Goal: Task Accomplishment & Management: Manage account settings

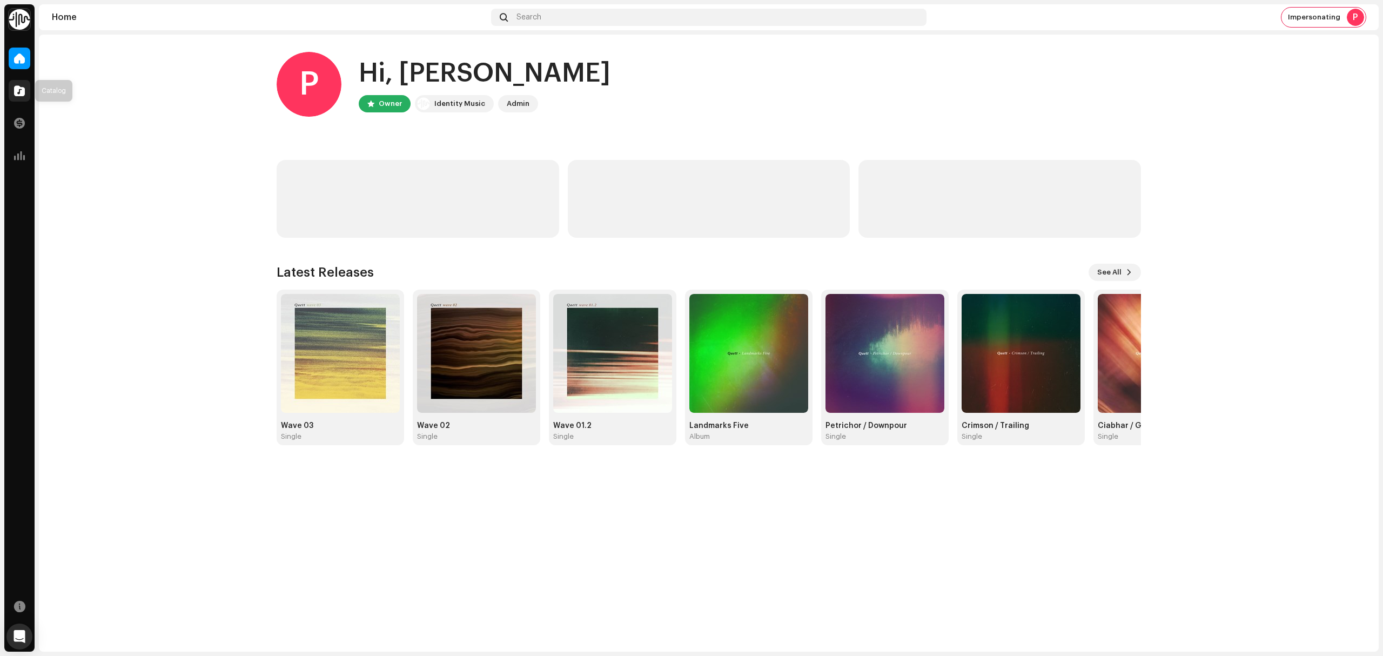
click at [12, 85] on div at bounding box center [20, 91] width 22 height 22
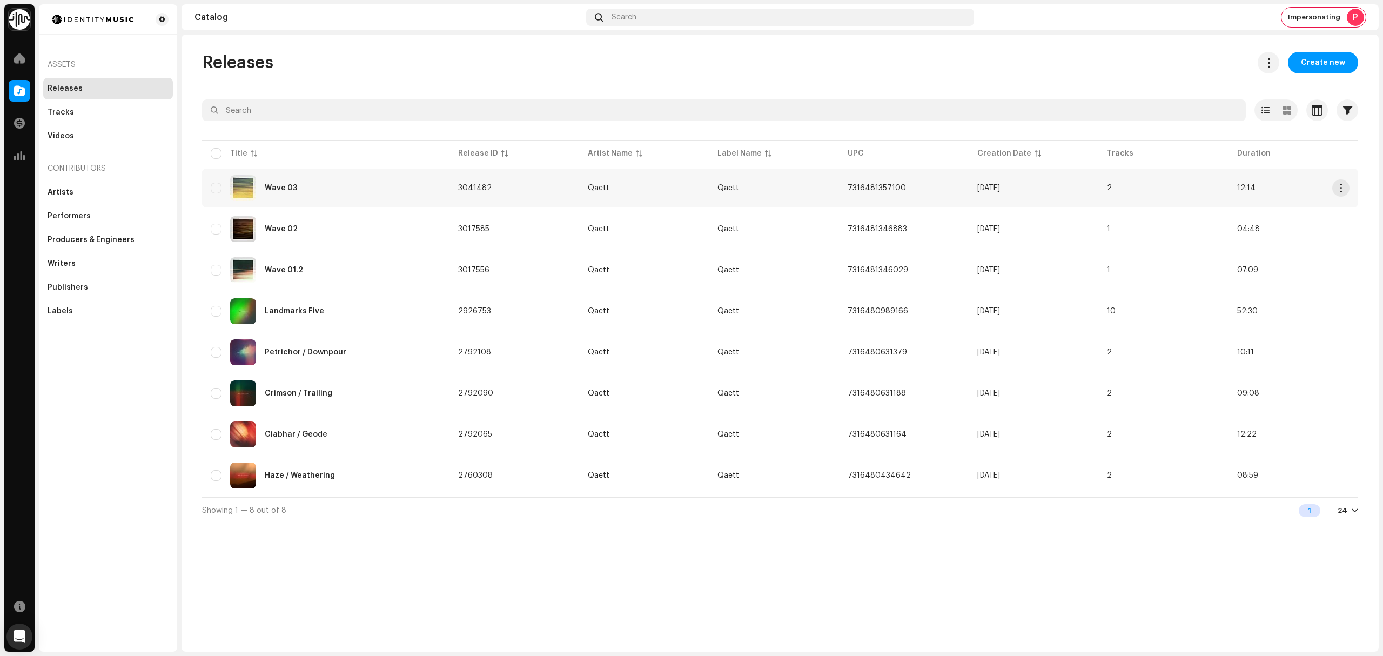
click at [416, 187] on div "Wave 03" at bounding box center [326, 188] width 230 height 26
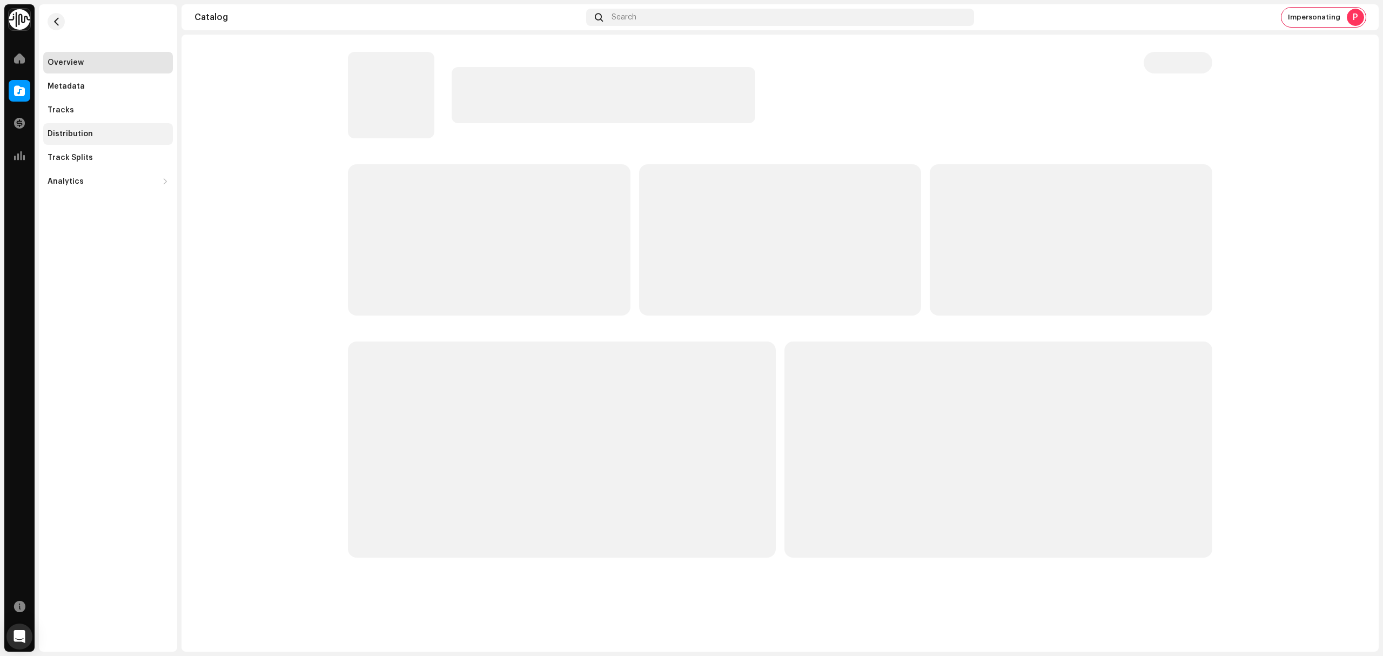
click at [111, 132] on div "Distribution" at bounding box center [108, 134] width 121 height 9
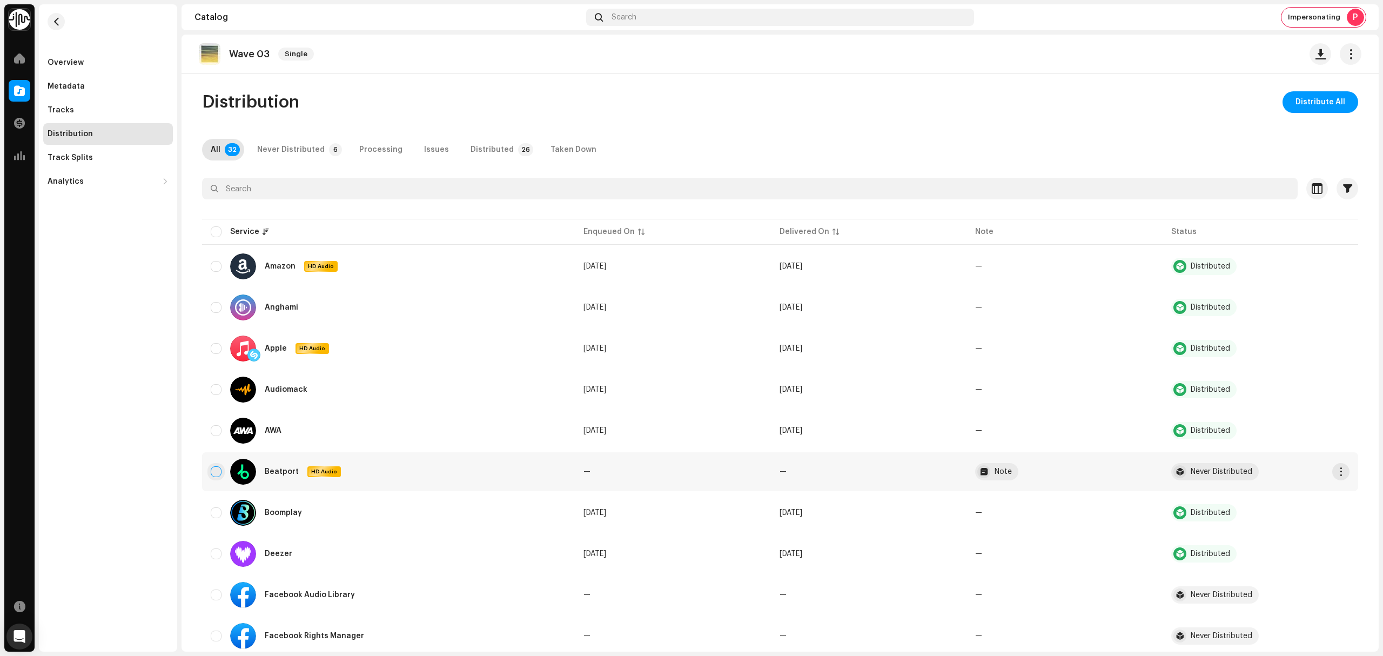
click at [212, 471] on input "checkbox" at bounding box center [216, 471] width 11 height 11
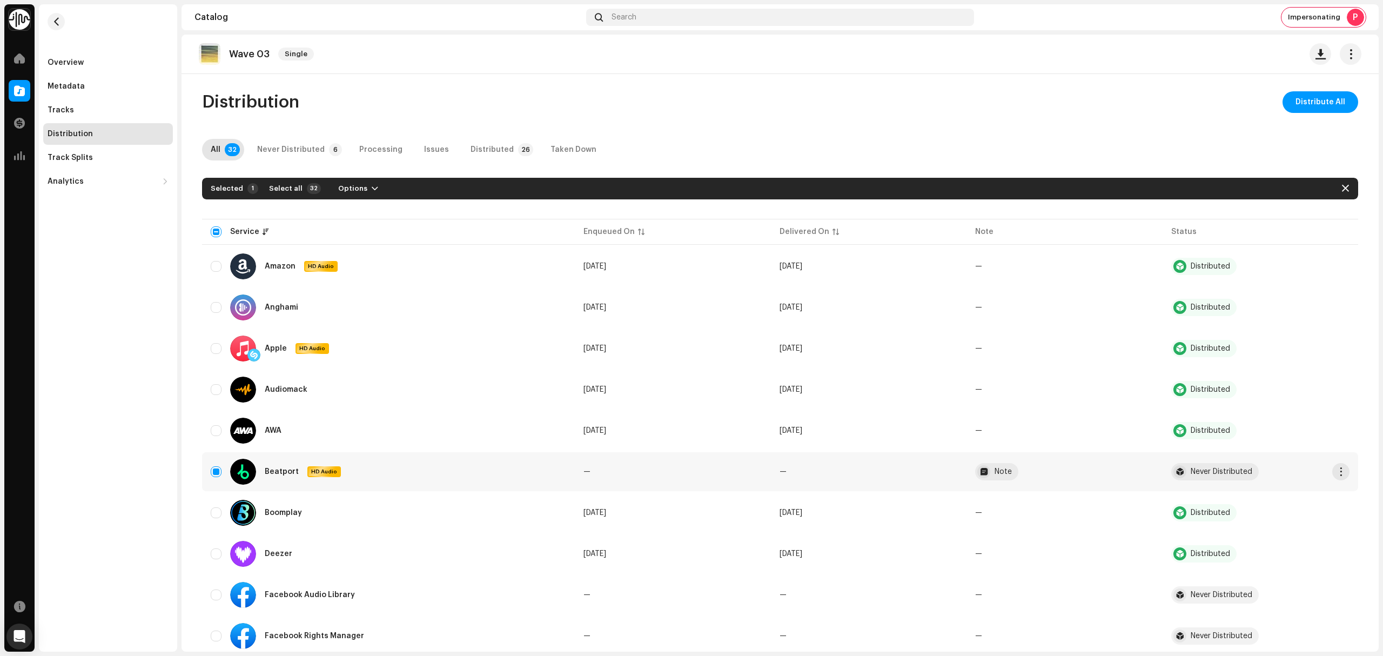
click at [219, 468] on div "Beatport HD Audio" at bounding box center [388, 472] width 355 height 26
click at [217, 469] on input "Row Selected" at bounding box center [216, 471] width 11 height 11
checkbox input "false"
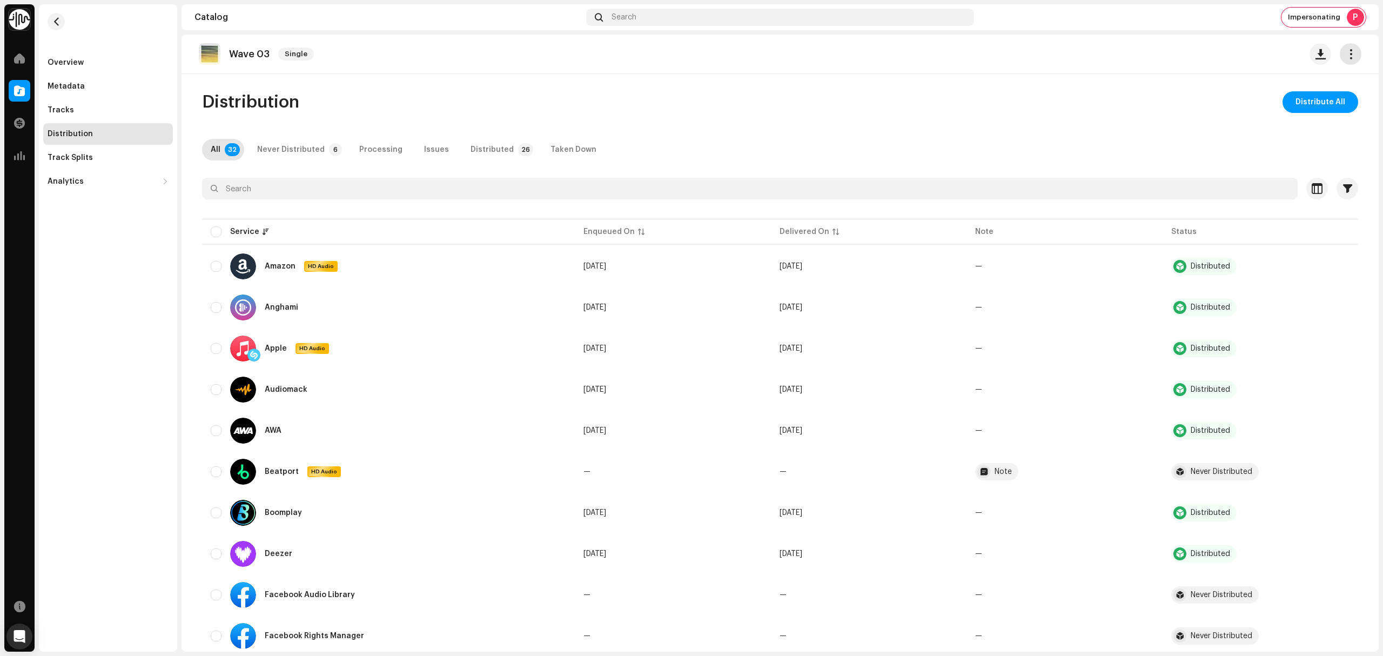
click at [1348, 56] on span "button" at bounding box center [1351, 54] width 10 height 9
click at [1305, 96] on div "Edit" at bounding box center [1295, 102] width 109 height 22
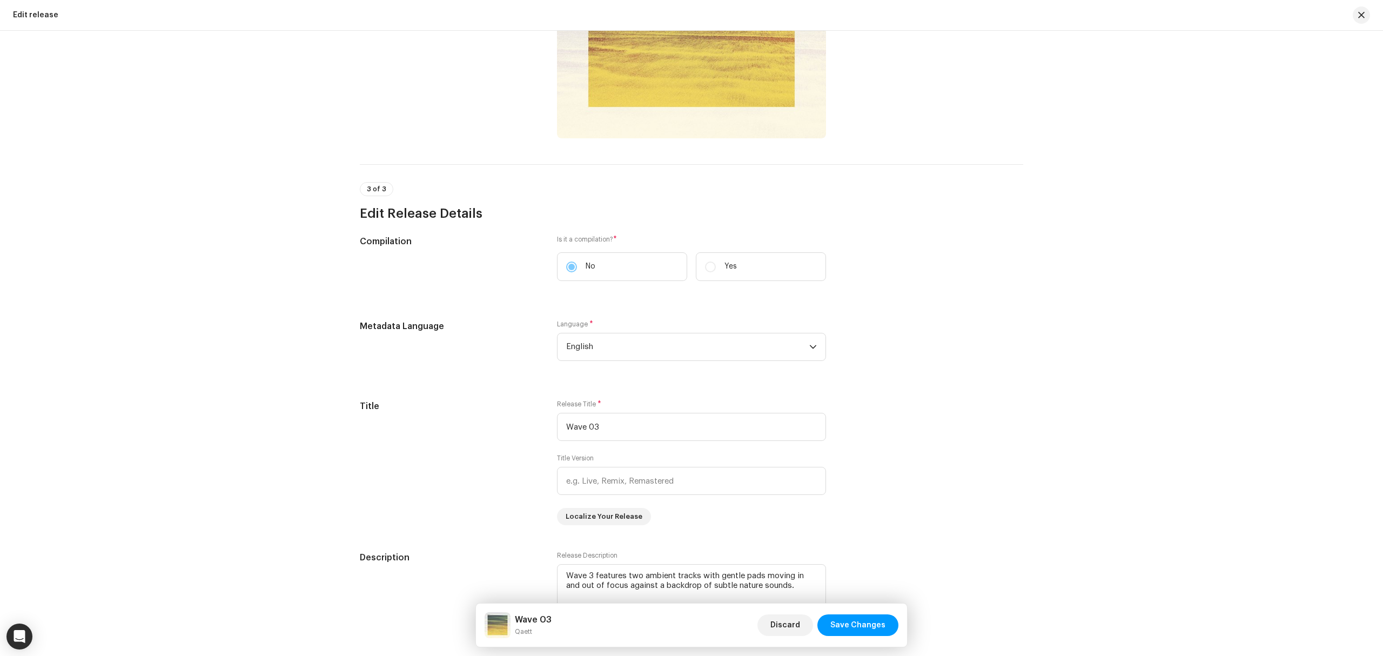
scroll to position [432, 0]
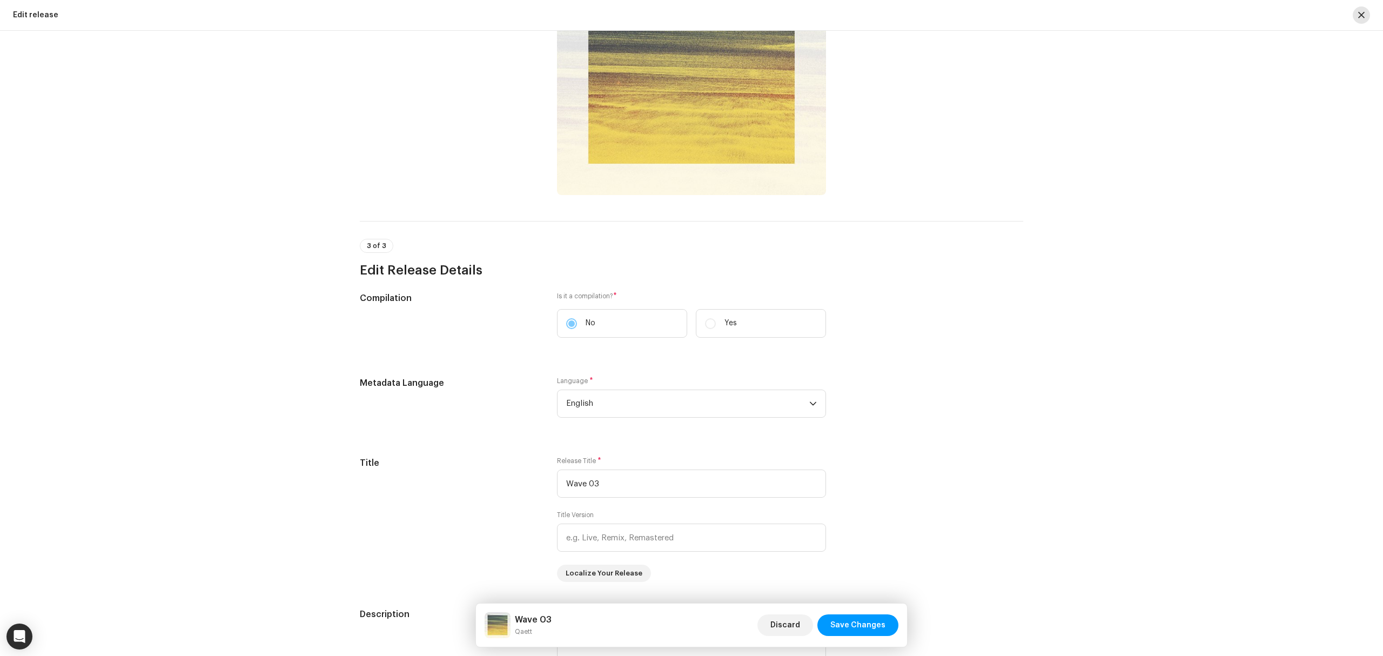
click at [1358, 18] on span "button" at bounding box center [1361, 15] width 6 height 9
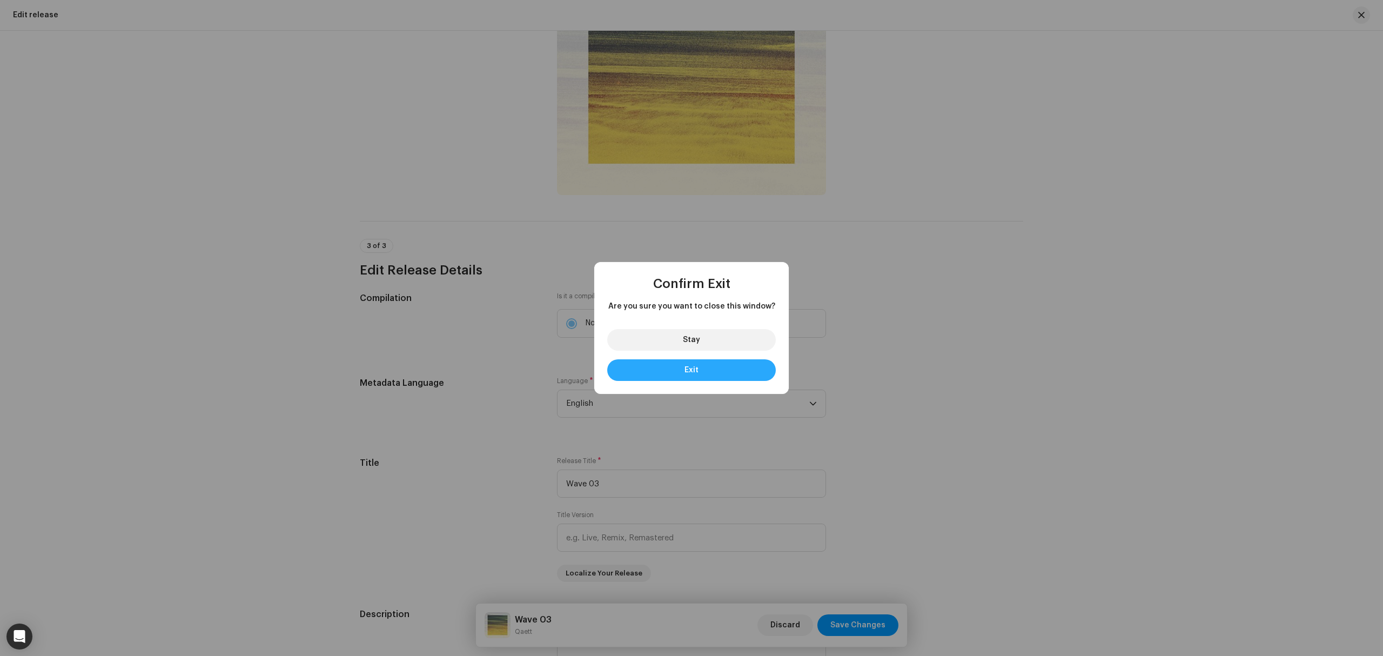
click at [740, 373] on button "Exit" at bounding box center [691, 370] width 169 height 22
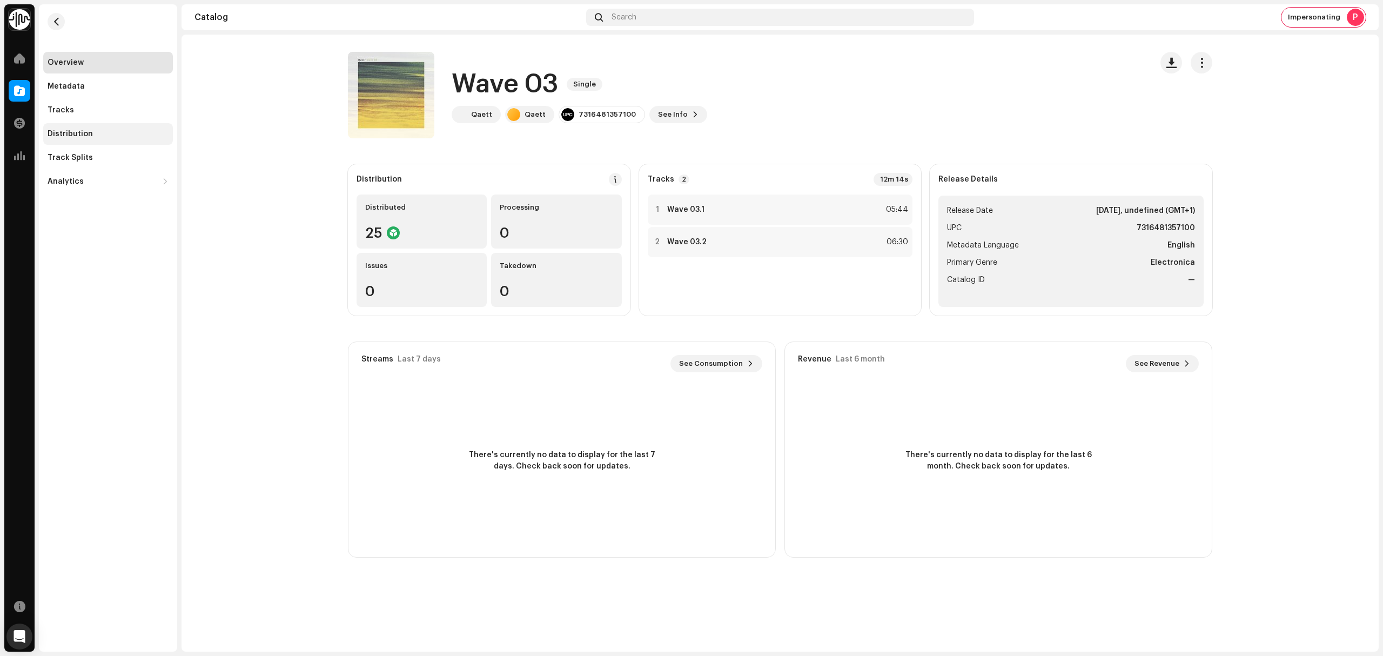
click at [97, 127] on div "Distribution" at bounding box center [108, 134] width 130 height 22
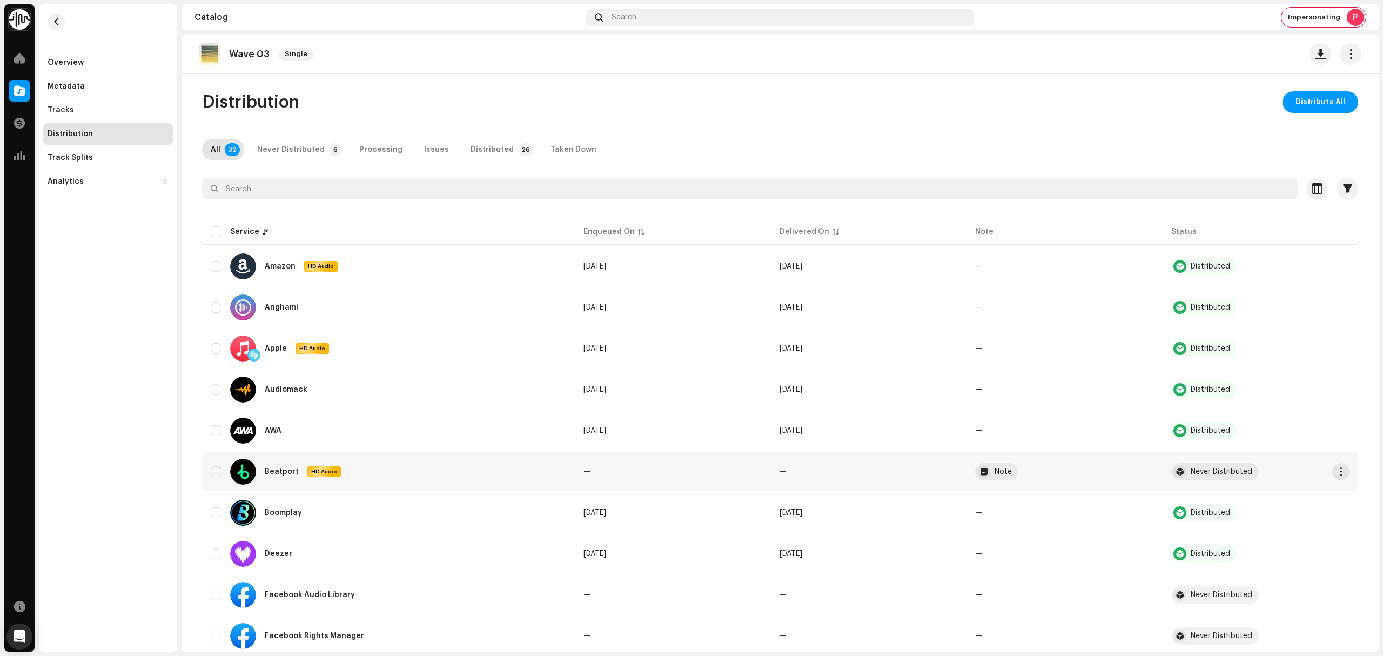
drag, startPoint x: 216, startPoint y: 473, endPoint x: 220, endPoint y: 469, distance: 5.7
click at [217, 472] on input "checkbox" at bounding box center [216, 471] width 11 height 11
checkbox input "true"
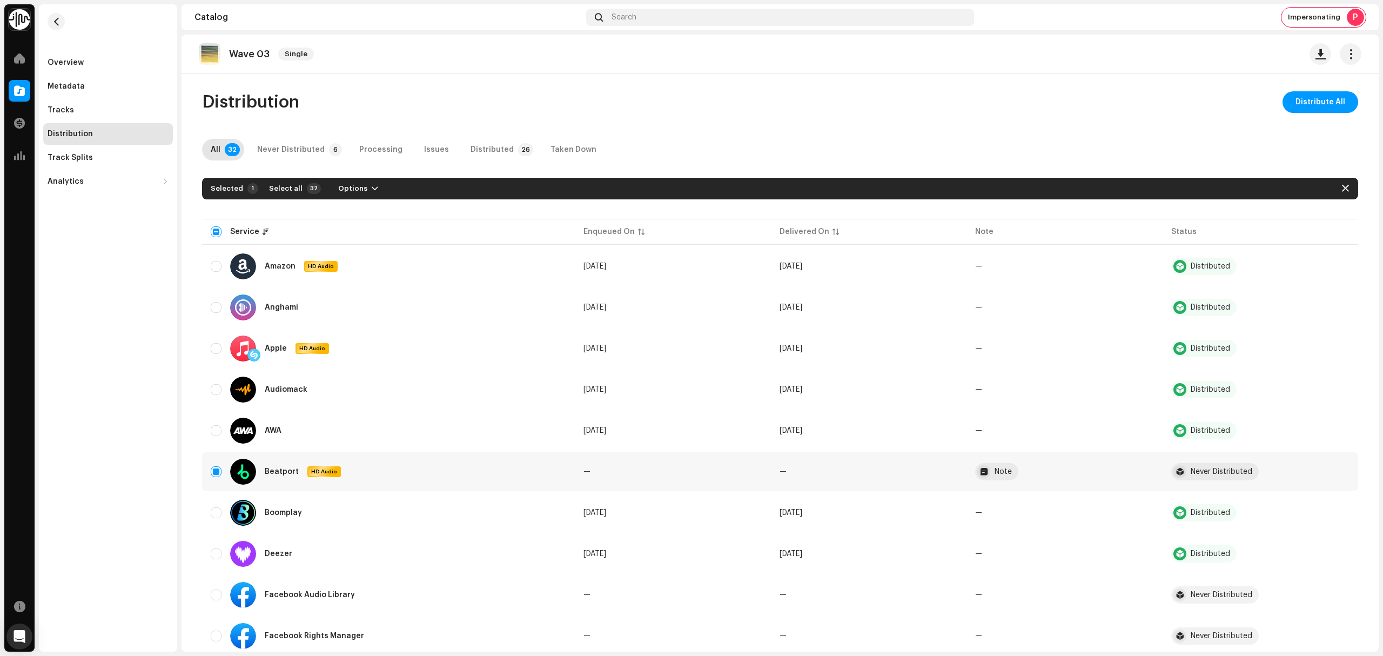
click at [346, 197] on div "Selected 1 Select all 32 Options" at bounding box center [780, 189] width 1156 height 22
click at [351, 185] on span "Options" at bounding box center [352, 189] width 29 height 22
click at [354, 212] on span "Distribute" at bounding box center [349, 213] width 38 height 9
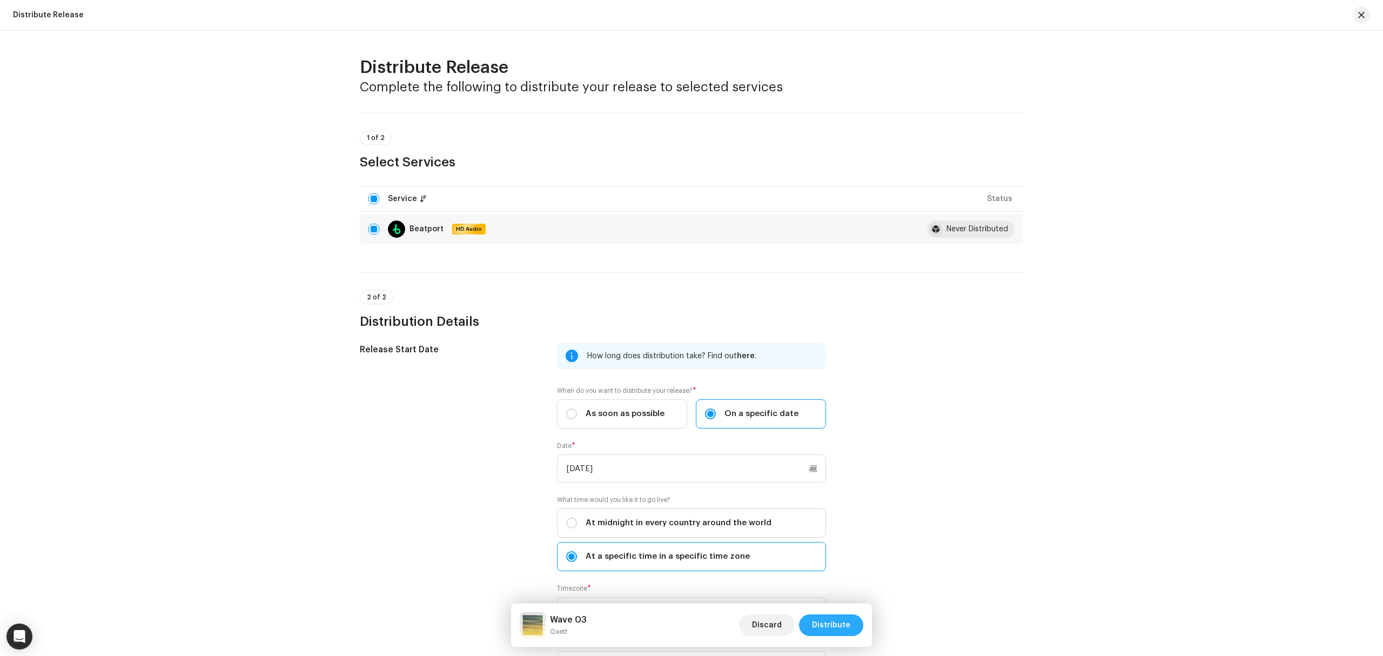
click at [826, 619] on span "Distribute" at bounding box center [831, 625] width 38 height 22
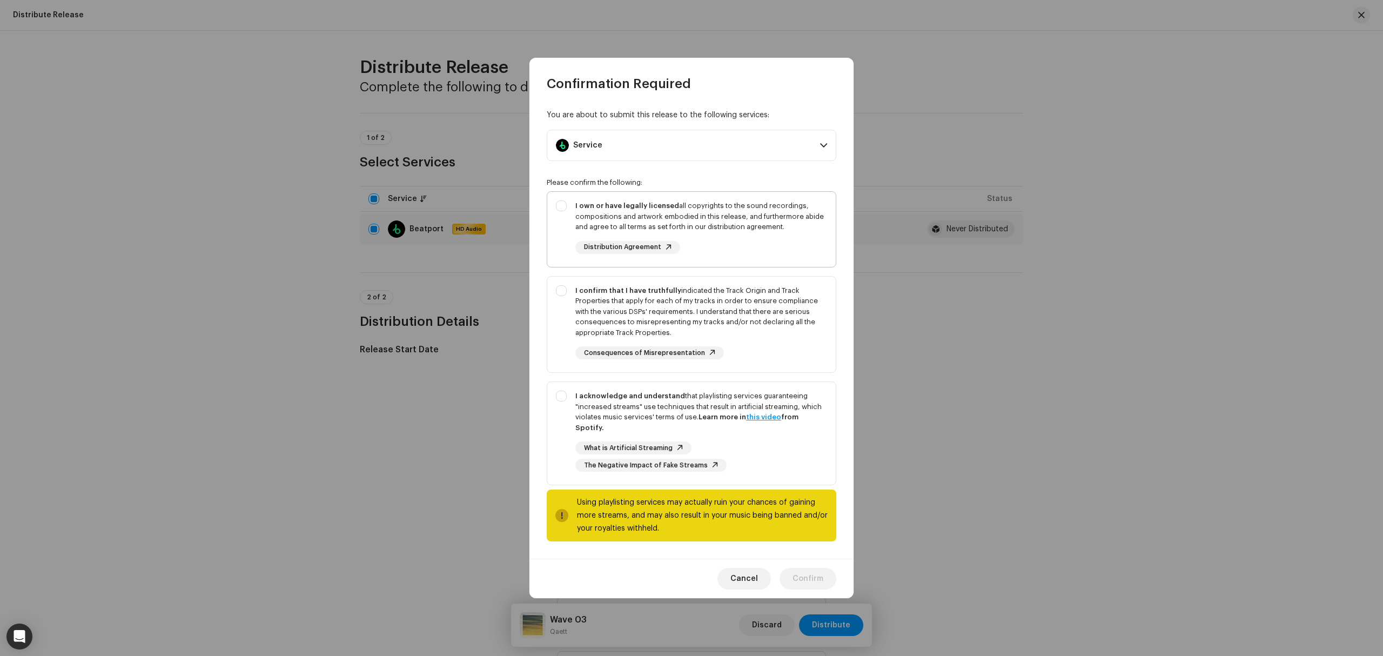
click at [575, 232] on div "I own or have legally licensed all copyrights to the sound recordings, composit…" at bounding box center [701, 216] width 252 height 32
checkbox input "true"
click at [549, 334] on div "I confirm that I have truthfully indicated the Track Origin and Track Propertie…" at bounding box center [691, 323] width 288 height 92
checkbox input "true"
click at [561, 434] on div "I acknowledge and understand that playlisting services guaranteeing "increased …" at bounding box center [691, 431] width 288 height 98
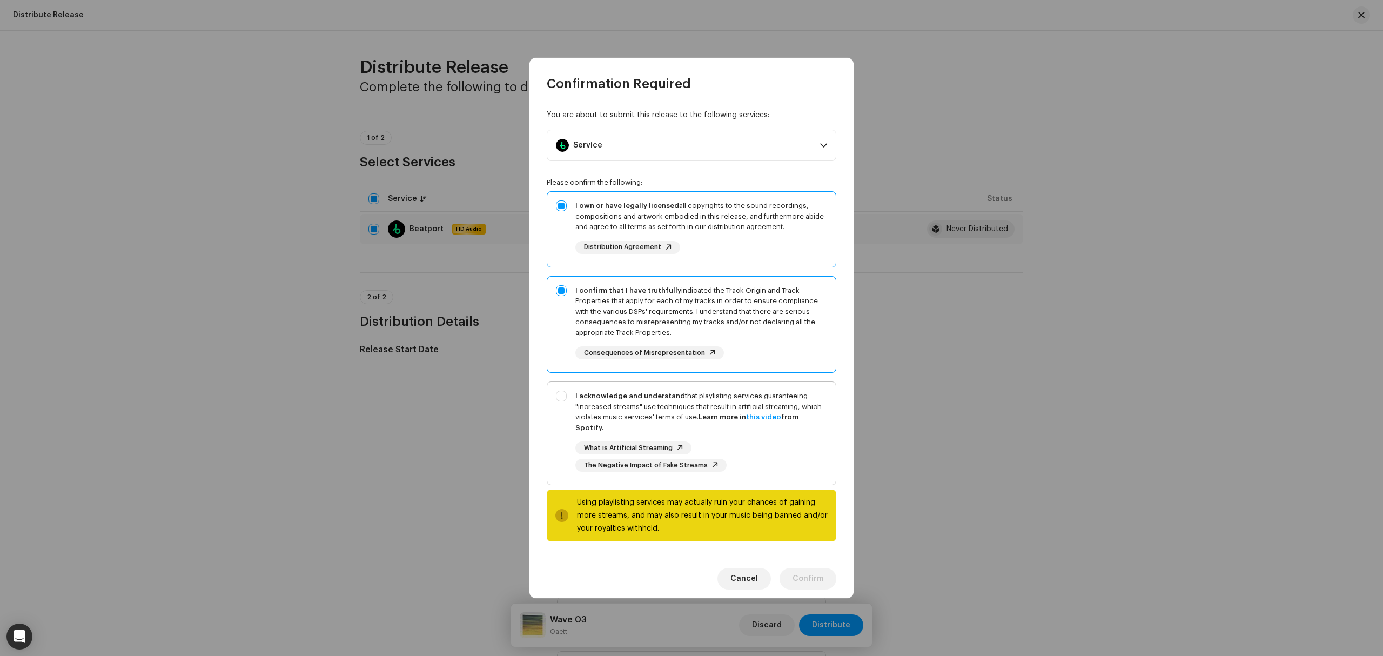
checkbox input "true"
click at [818, 582] on span "Confirm" at bounding box center [807, 579] width 31 height 22
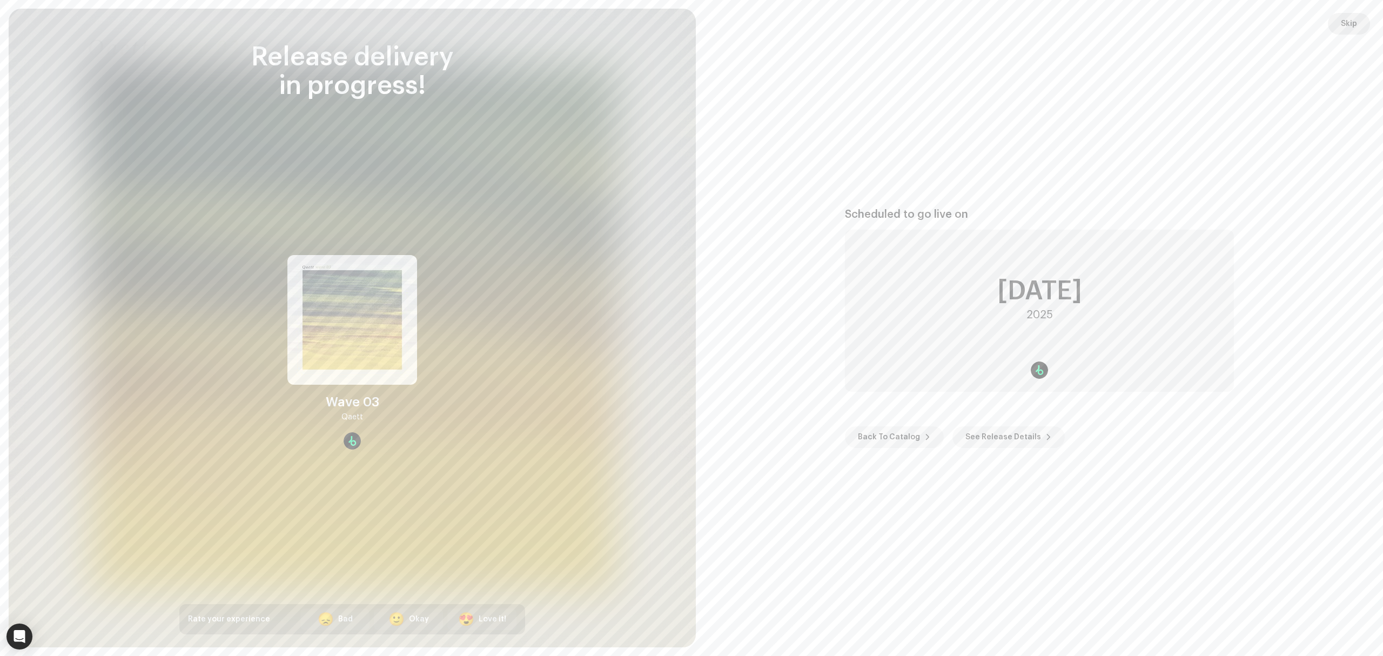
click at [1357, 15] on button "Skip" at bounding box center [1349, 24] width 42 height 22
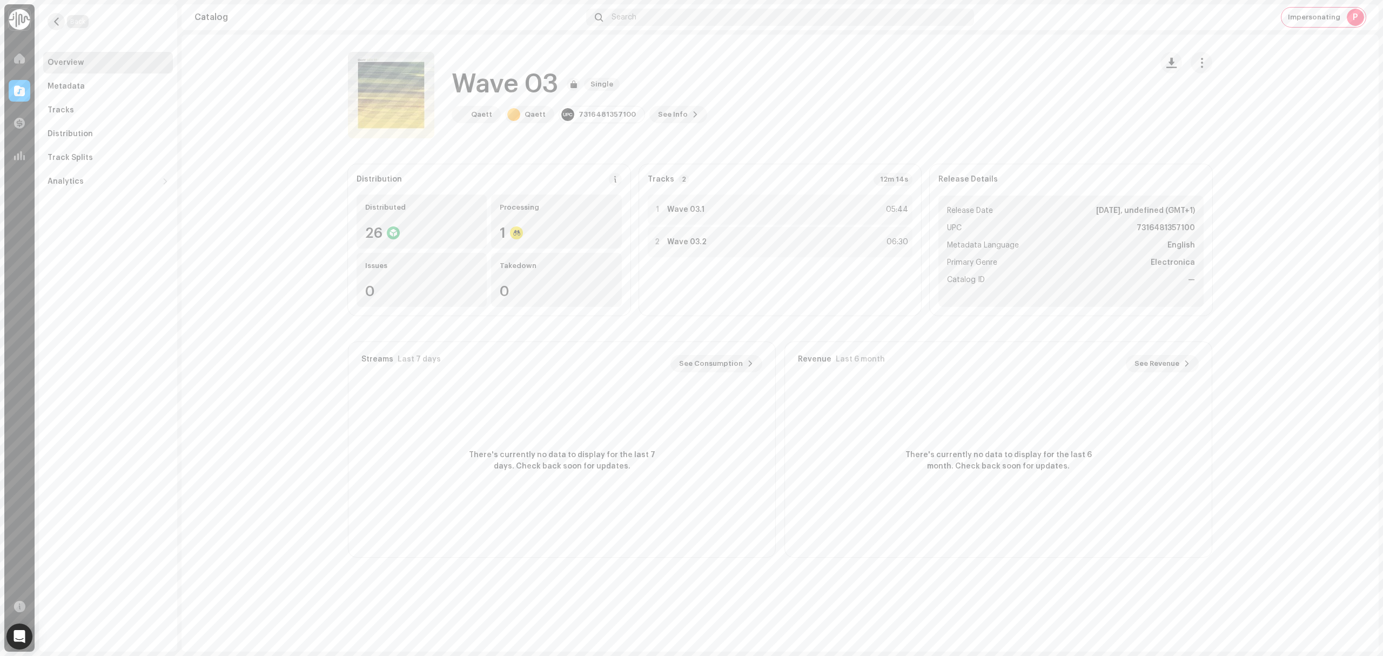
click at [63, 20] on button "button" at bounding box center [56, 21] width 17 height 17
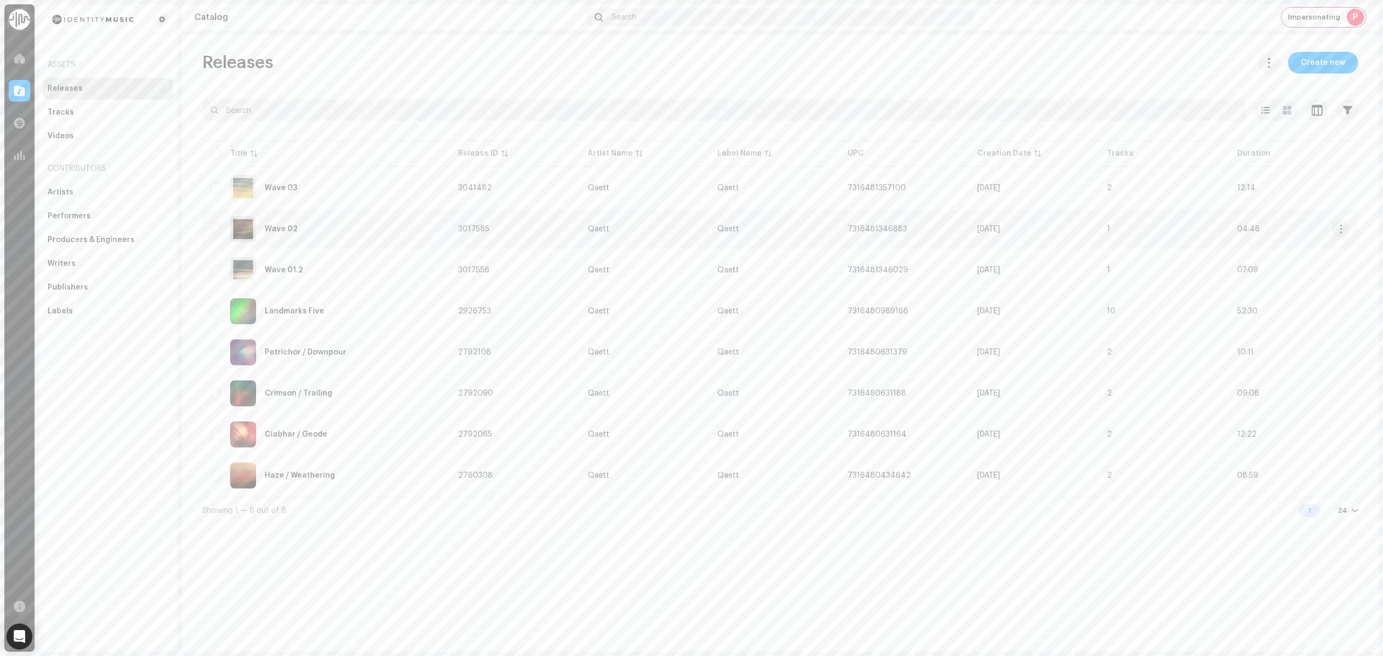
click at [355, 229] on div "Wave 02" at bounding box center [326, 229] width 230 height 26
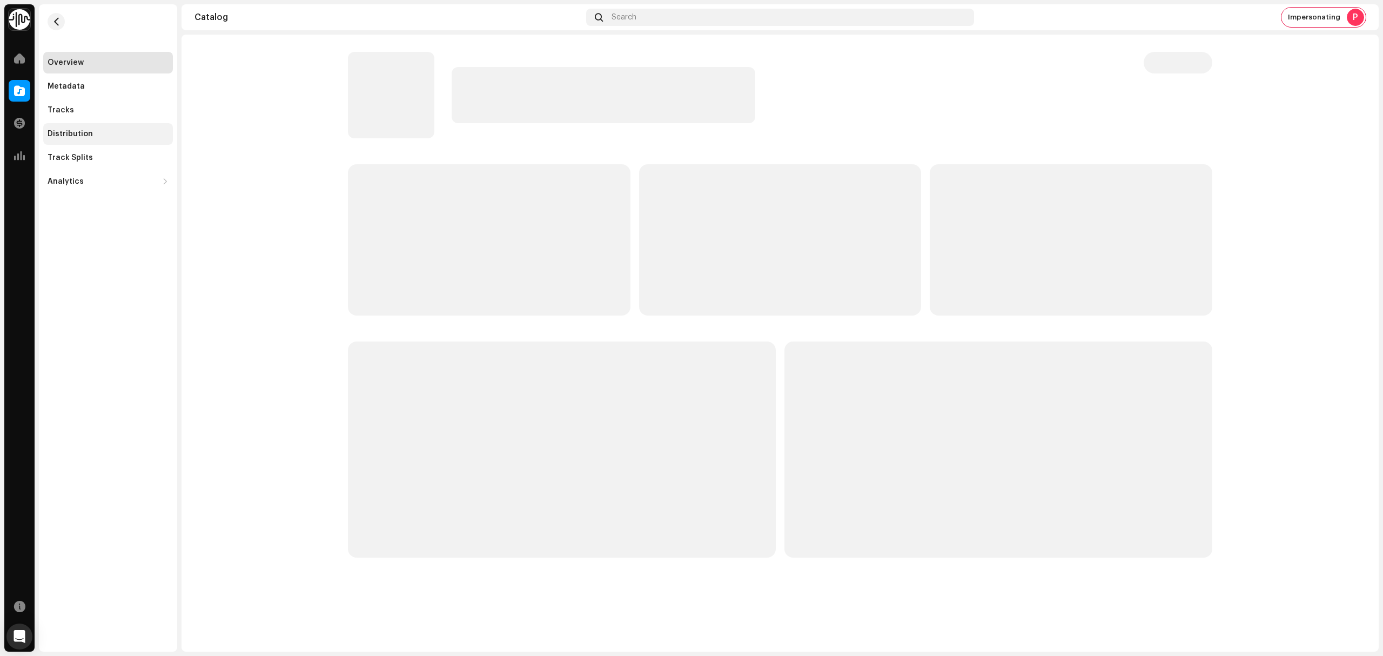
click at [148, 136] on div "Distribution" at bounding box center [108, 134] width 121 height 9
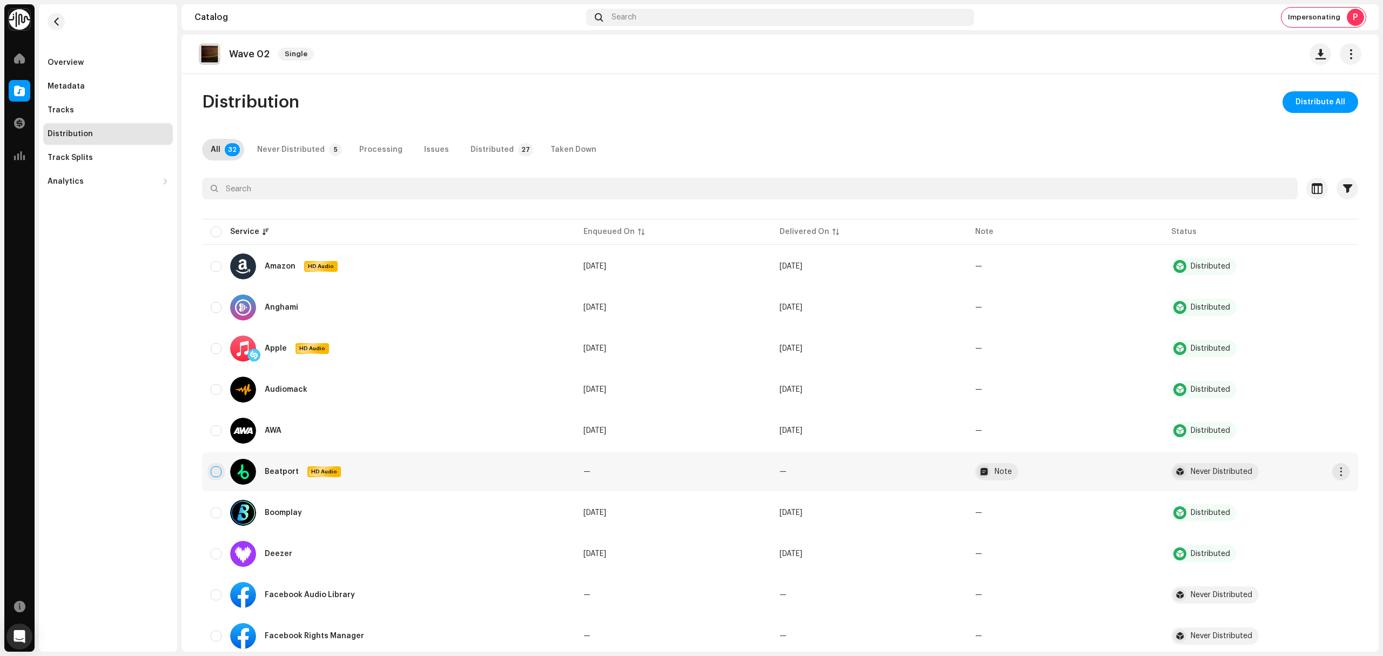
click at [212, 471] on input "checkbox" at bounding box center [216, 471] width 11 height 11
checkbox input "true"
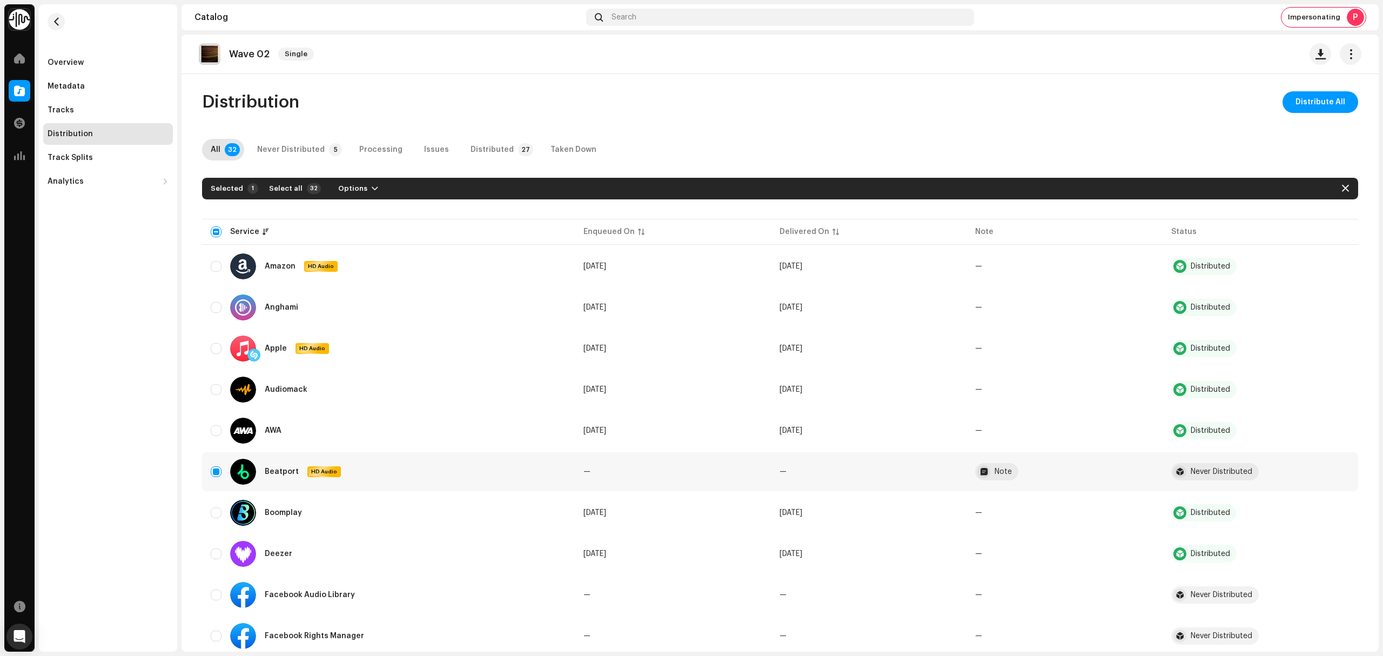
click at [360, 197] on div "Selected 1 Select all 32 Options" at bounding box center [780, 189] width 1156 height 22
click at [359, 189] on button "Options" at bounding box center [358, 188] width 57 height 17
click at [366, 214] on div "Distribute" at bounding box center [380, 213] width 100 height 9
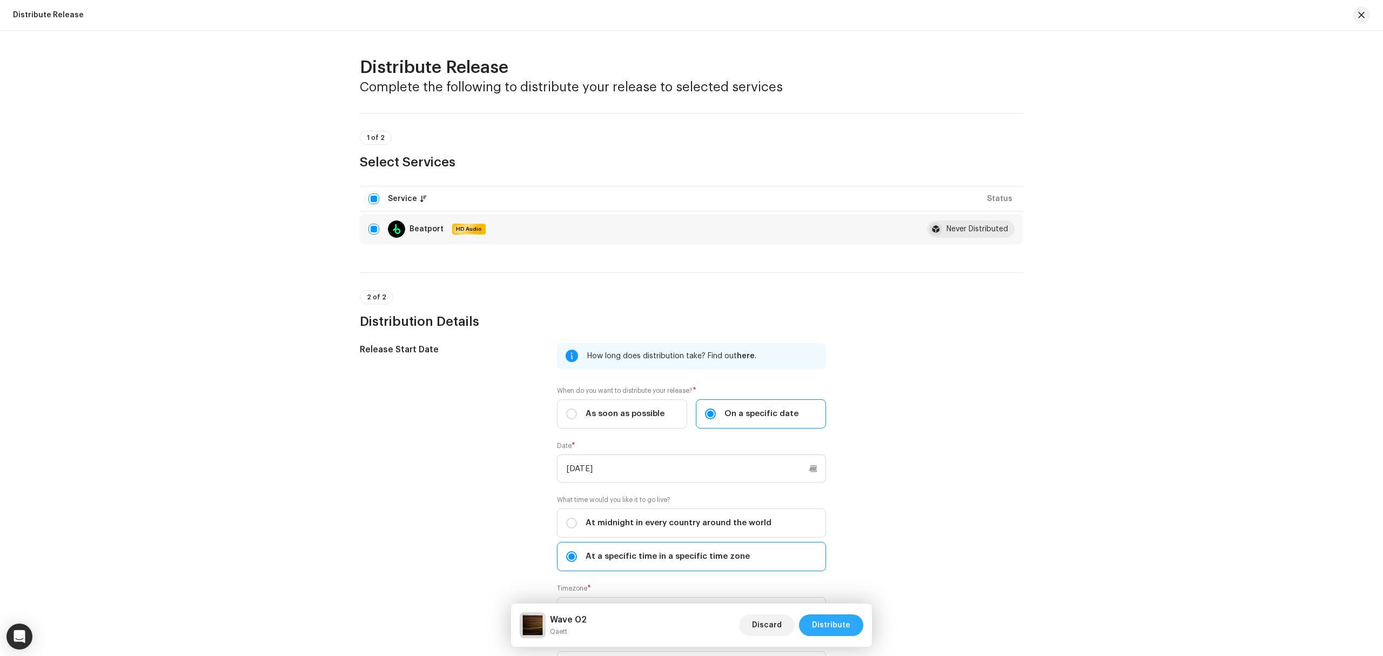
click at [830, 618] on span "Distribute" at bounding box center [831, 625] width 38 height 22
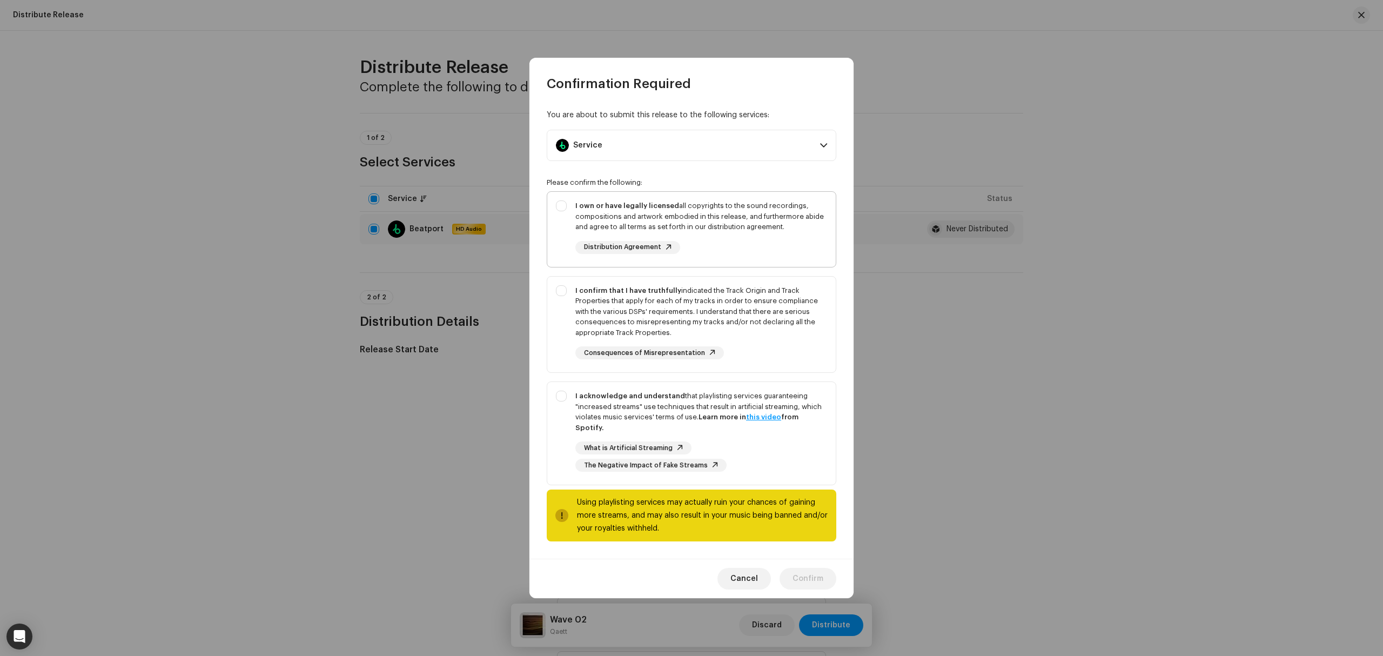
click at [561, 228] on div "I own or have legally licensed all copyrights to the sound recordings, composit…" at bounding box center [691, 227] width 288 height 71
checkbox input "true"
click at [562, 310] on div "I confirm that I have truthfully indicated the Track Origin and Track Propertie…" at bounding box center [691, 323] width 288 height 92
checkbox input "true"
click at [554, 426] on div "I acknowledge and understand that playlisting services guaranteeing "increased …" at bounding box center [691, 431] width 288 height 98
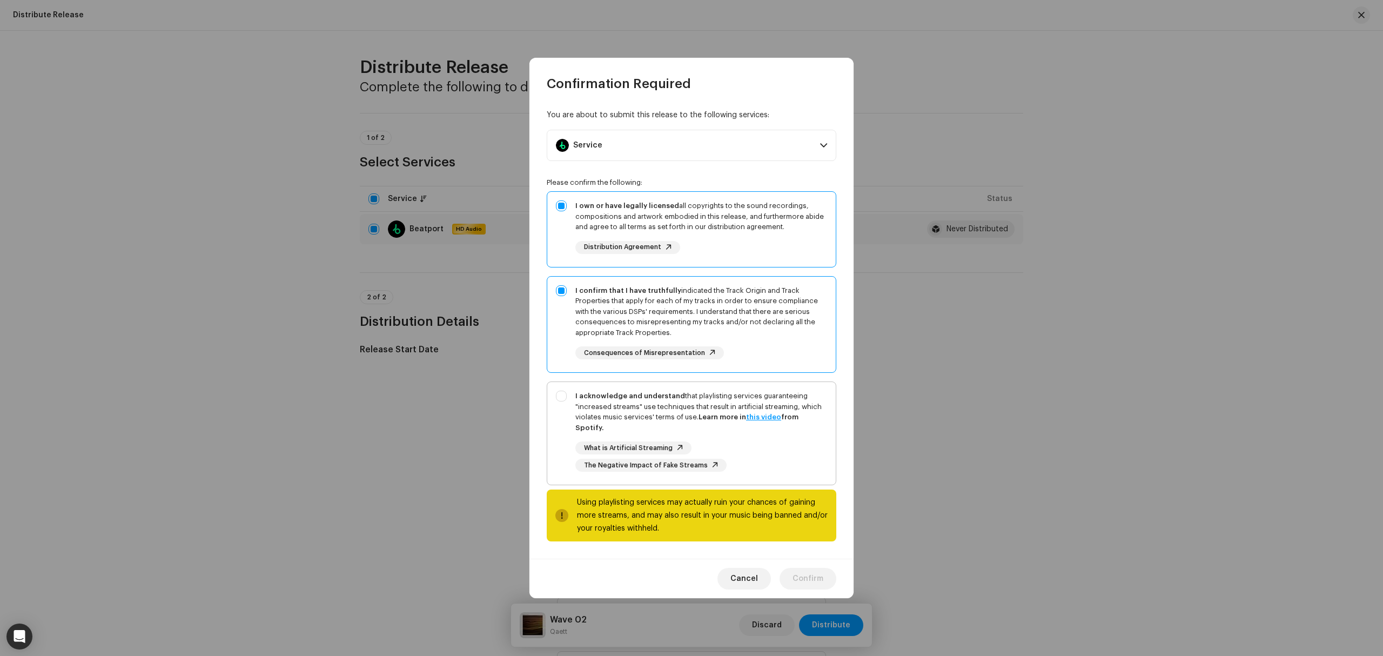
checkbox input "true"
click at [793, 568] on button "Confirm" at bounding box center [807, 579] width 57 height 22
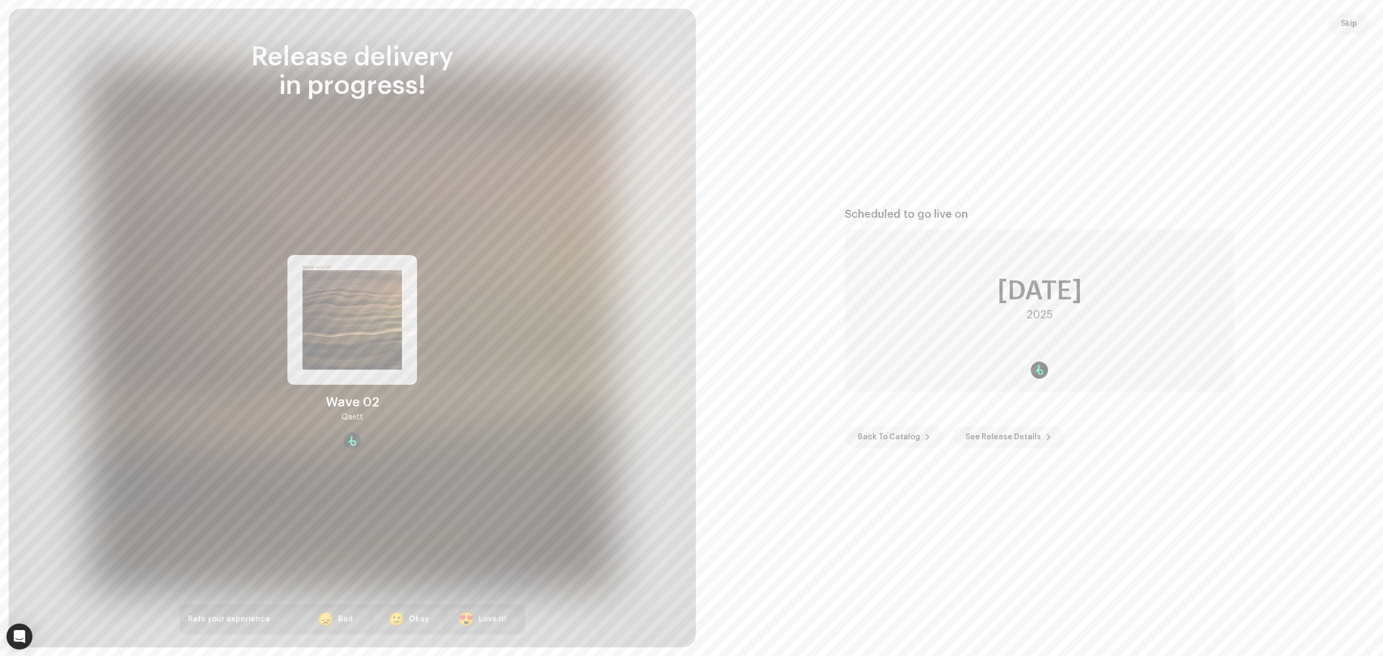
click at [1357, 22] on button "Skip" at bounding box center [1349, 24] width 42 height 22
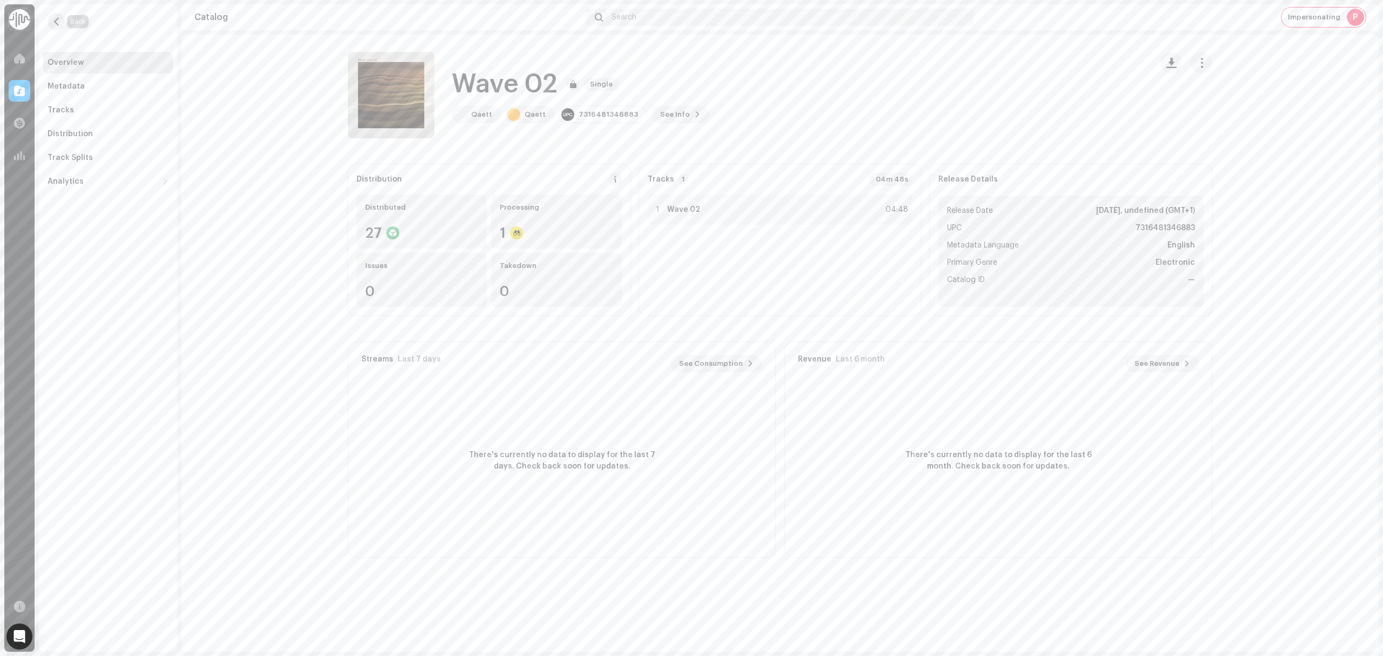
click at [52, 20] on button "button" at bounding box center [56, 21] width 17 height 17
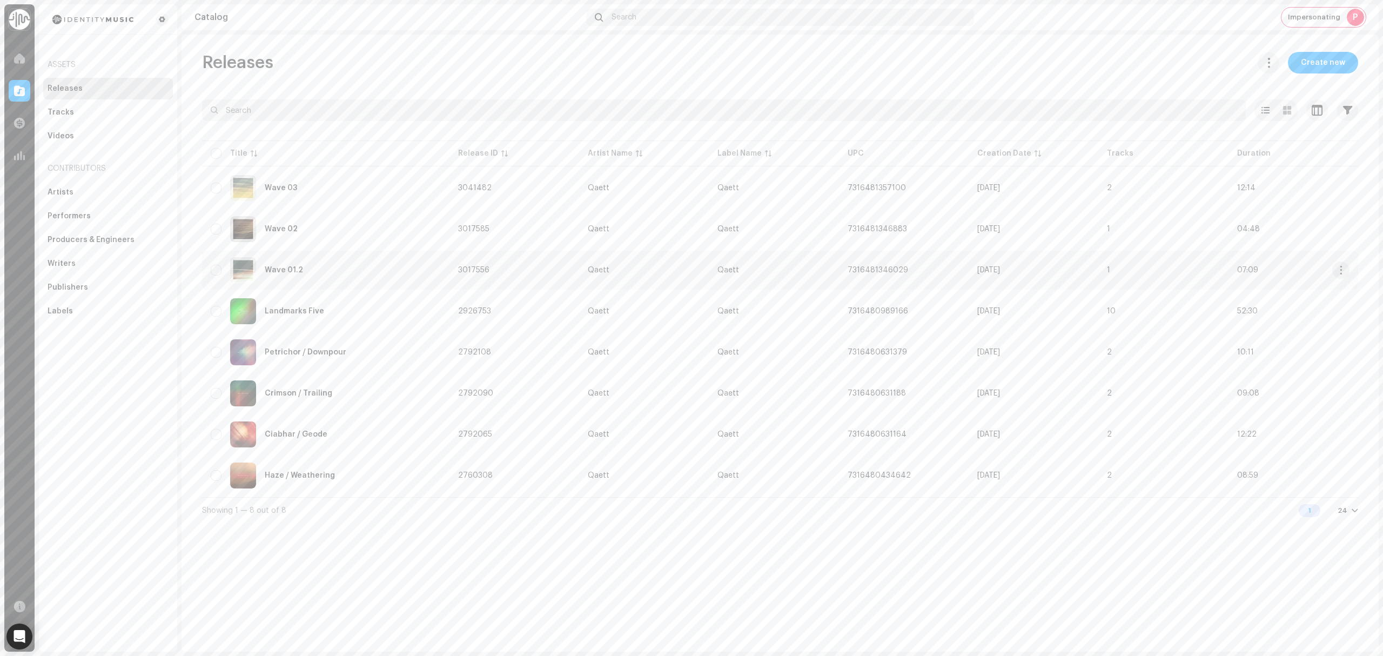
click at [345, 274] on div "Wave 01.2" at bounding box center [326, 270] width 230 height 26
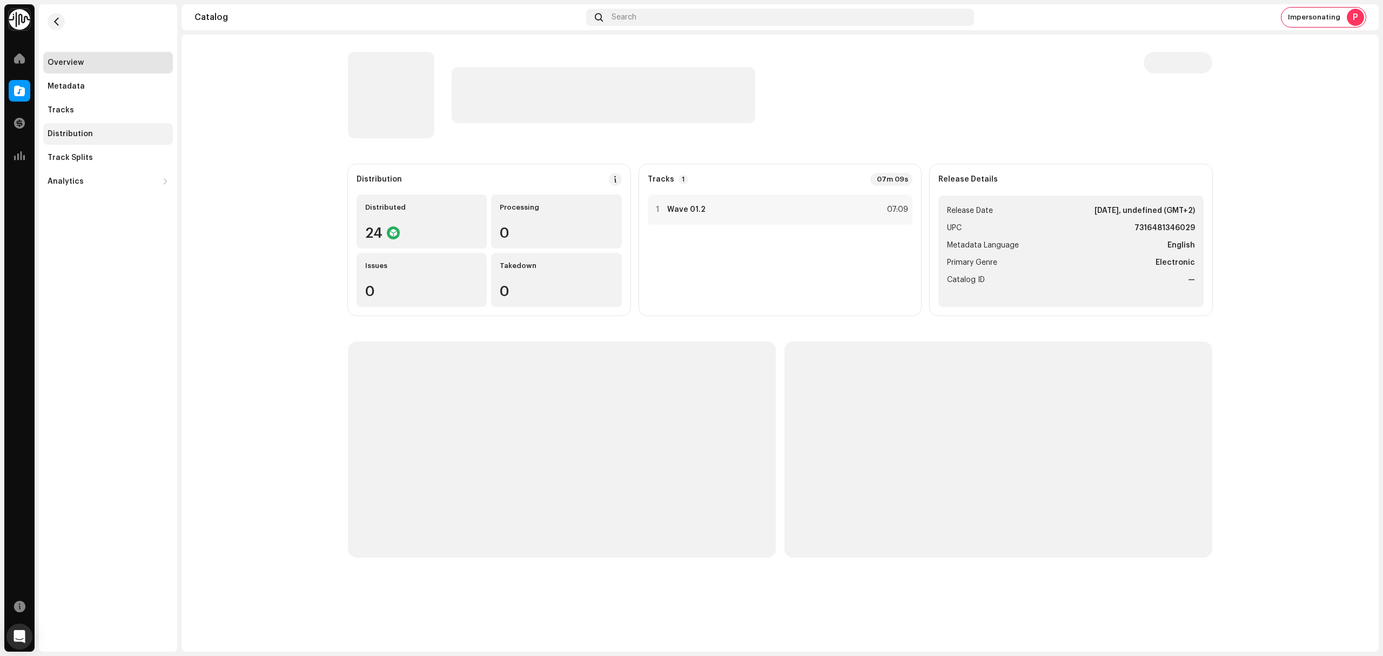
click at [113, 139] on div "Distribution" at bounding box center [108, 134] width 130 height 22
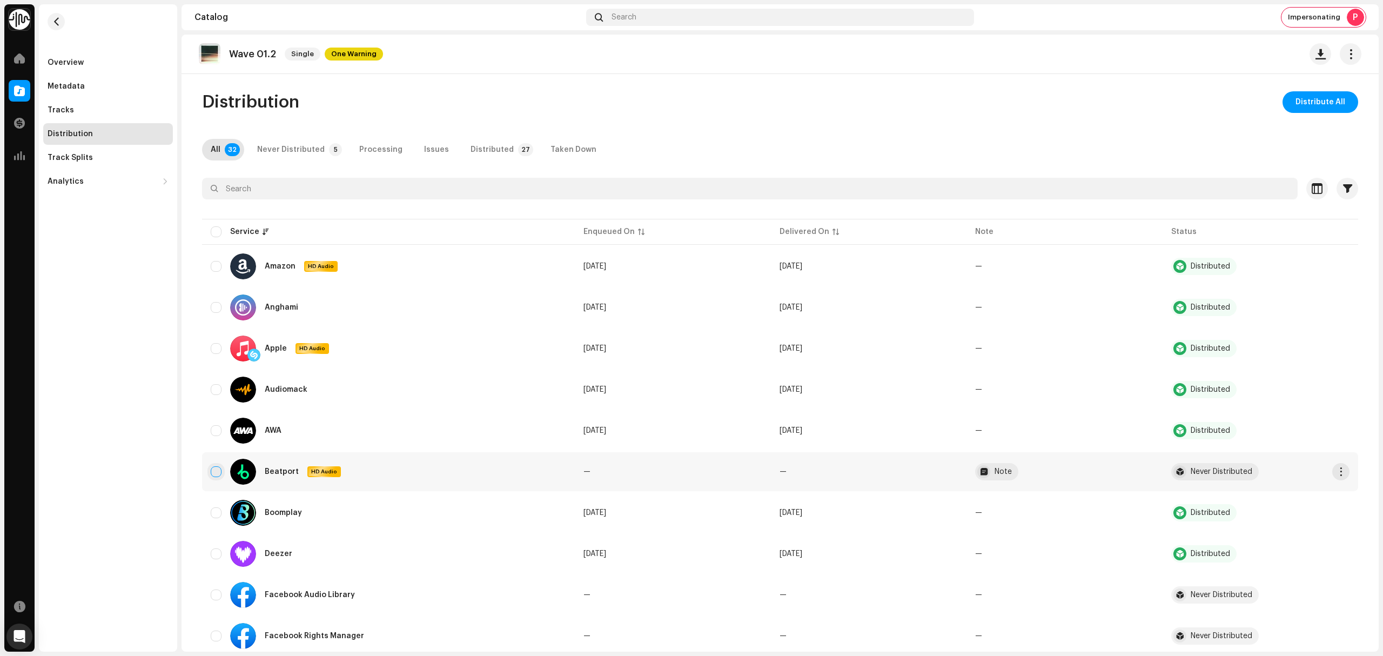
click at [214, 469] on input "checkbox" at bounding box center [216, 471] width 11 height 11
checkbox input "true"
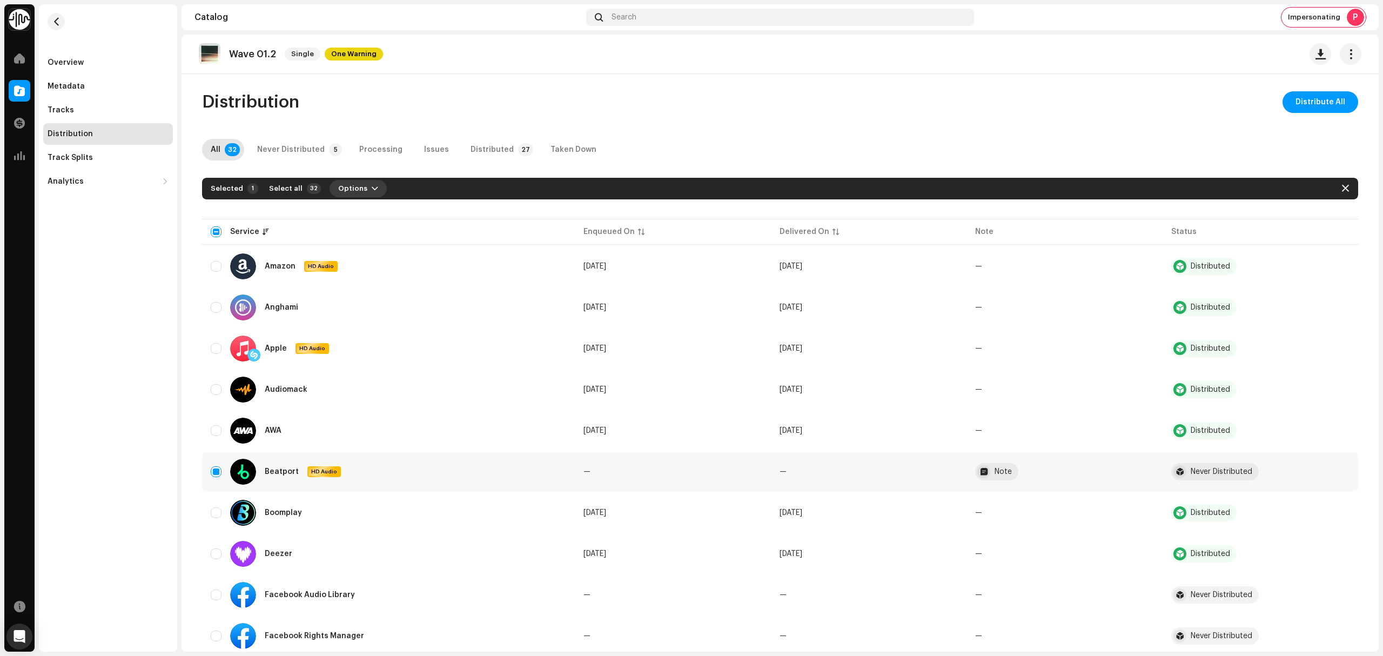
click at [372, 192] on span "button" at bounding box center [375, 188] width 6 height 9
click at [359, 227] on div "Distribute" at bounding box center [379, 212] width 119 height 31
click at [360, 209] on span "Distribute" at bounding box center [349, 213] width 38 height 9
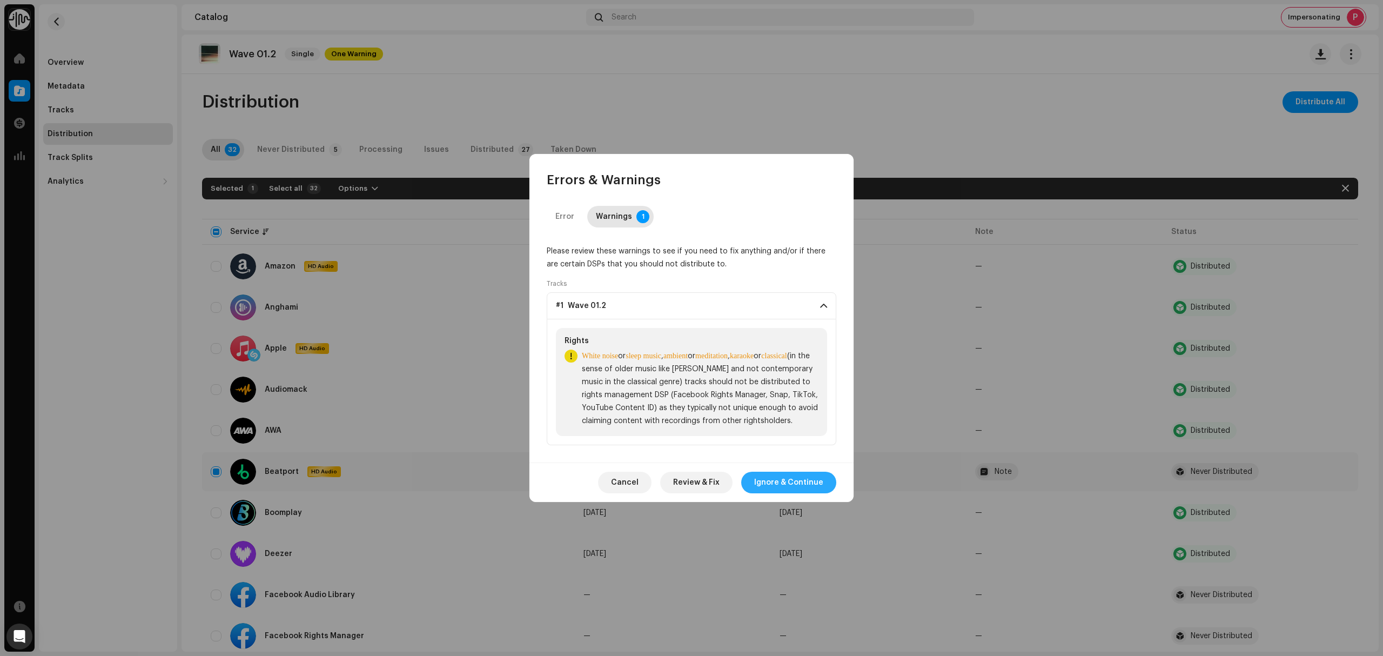
click at [796, 493] on span "Ignore & Continue" at bounding box center [788, 483] width 69 height 22
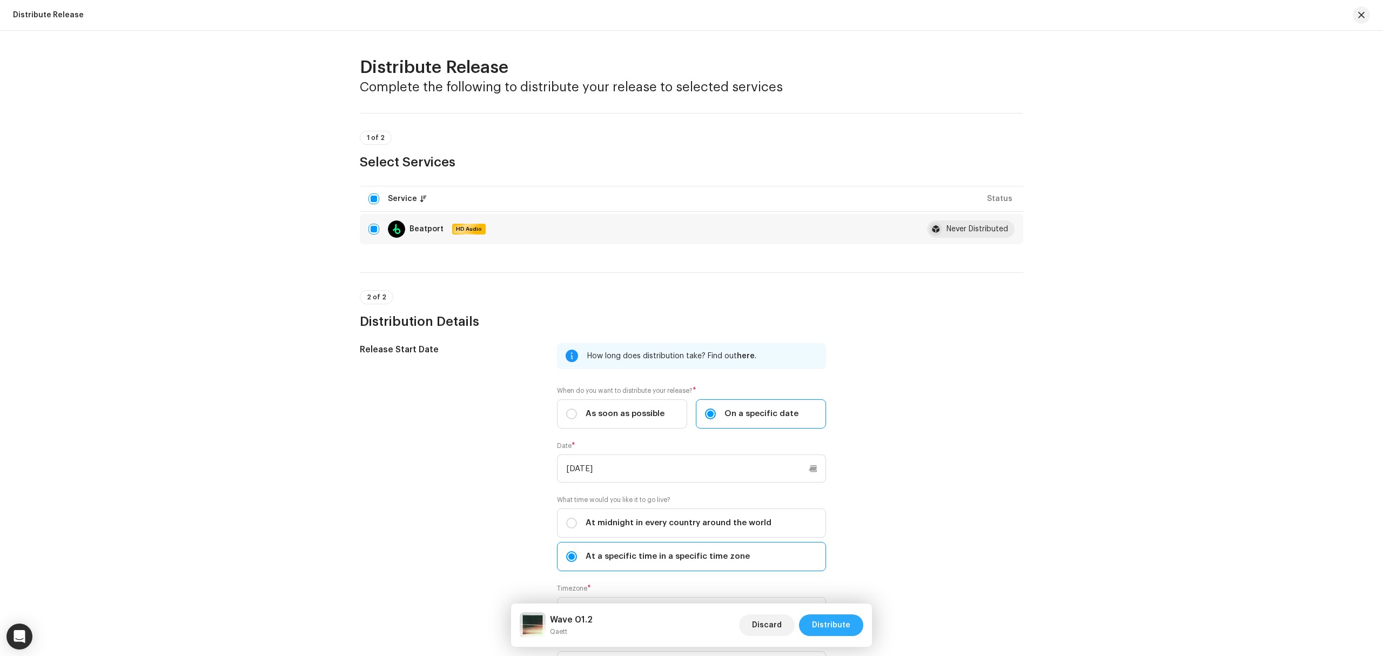
click at [861, 627] on button "Distribute" at bounding box center [831, 625] width 64 height 22
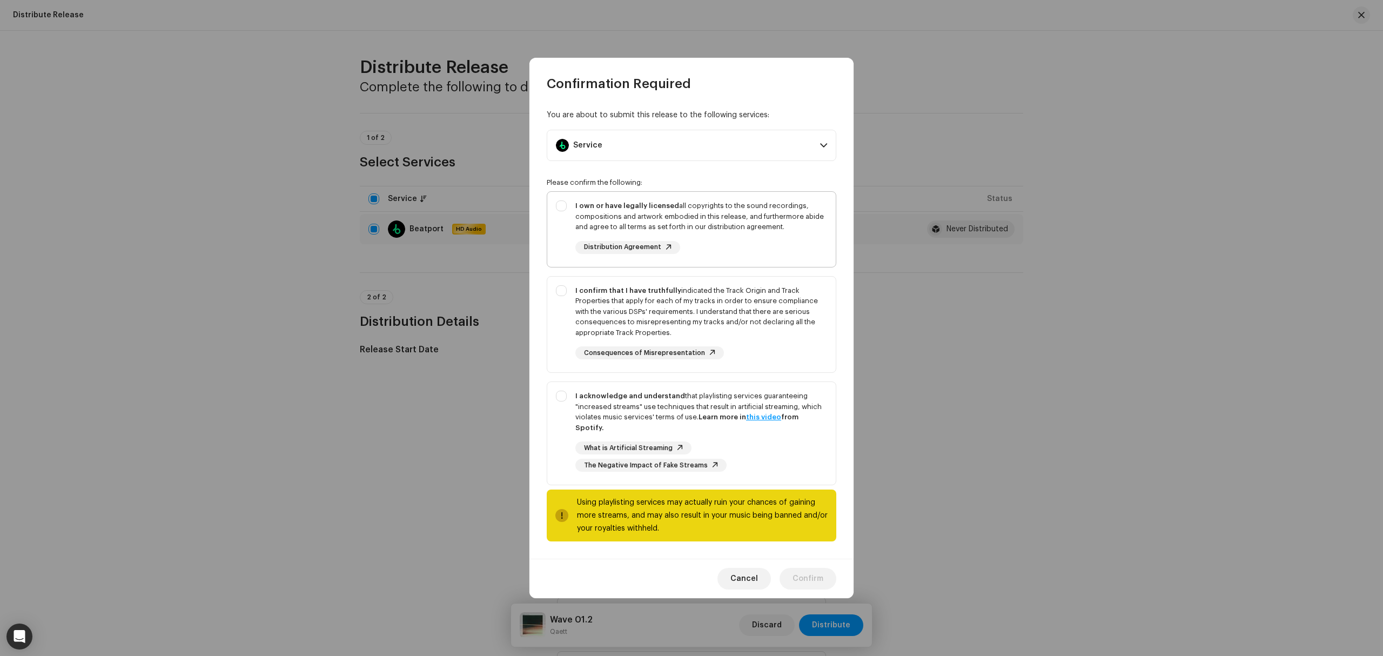
click at [573, 234] on div "I own or have legally licensed all copyrights to the sound recordings, composit…" at bounding box center [691, 227] width 288 height 71
checkbox input "true"
click at [560, 322] on div "I confirm that I have truthfully indicated the Track Origin and Track Propertie…" at bounding box center [691, 323] width 288 height 92
checkbox input "true"
drag, startPoint x: 560, startPoint y: 409, endPoint x: 574, endPoint y: 433, distance: 27.6
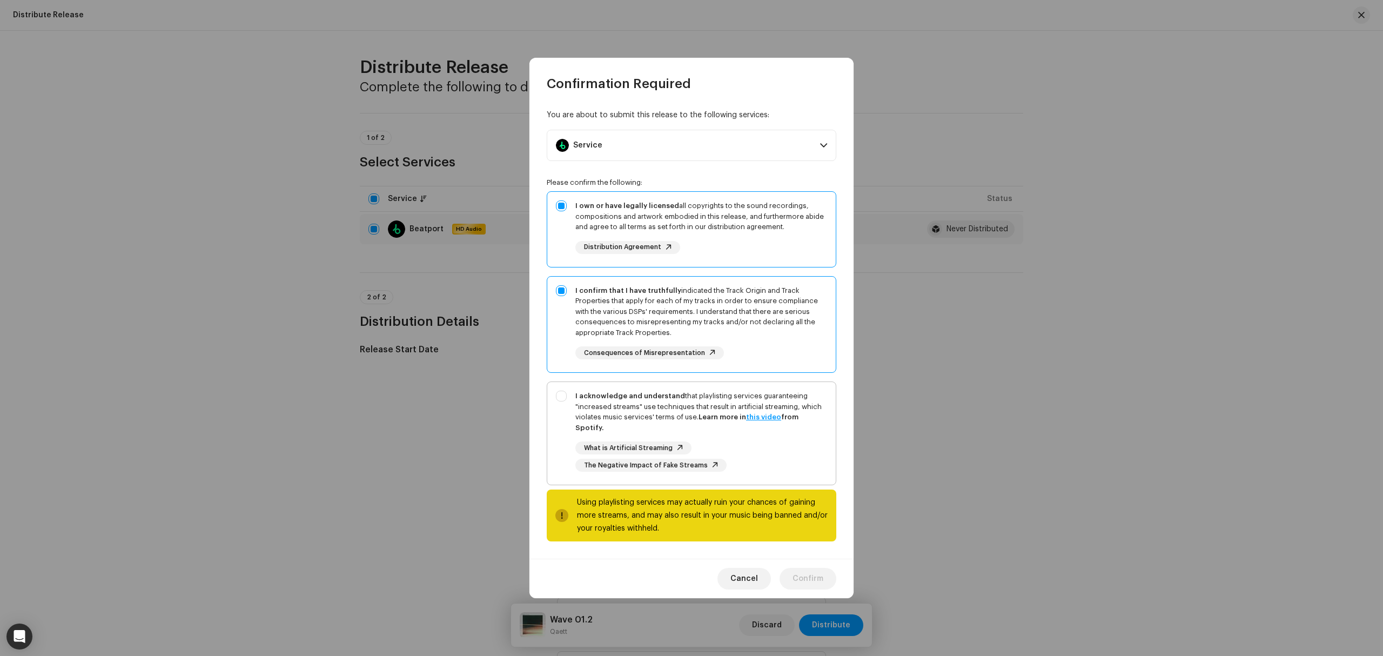
click at [560, 413] on div "I acknowledge and understand that playlisting services guaranteeing "increased …" at bounding box center [691, 431] width 288 height 98
checkbox input "true"
click at [802, 574] on span "Confirm" at bounding box center [807, 579] width 31 height 22
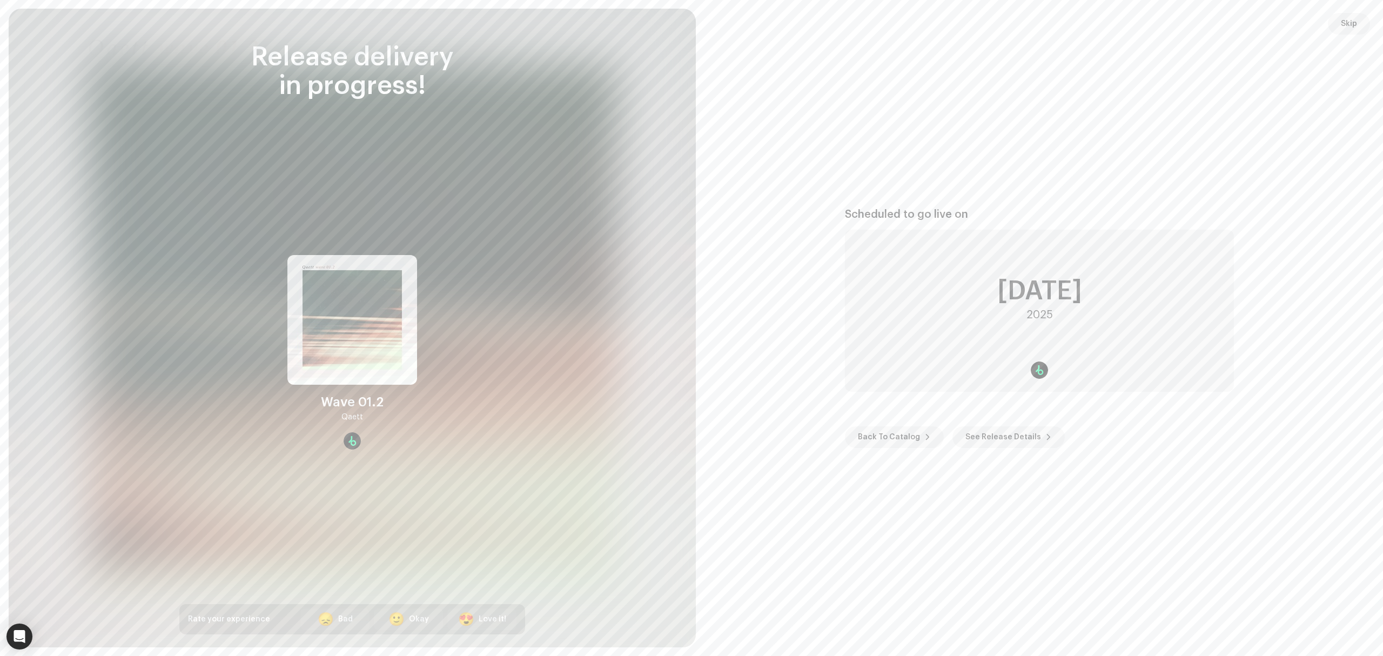
click at [1345, 19] on span "Skip" at bounding box center [1349, 24] width 16 height 22
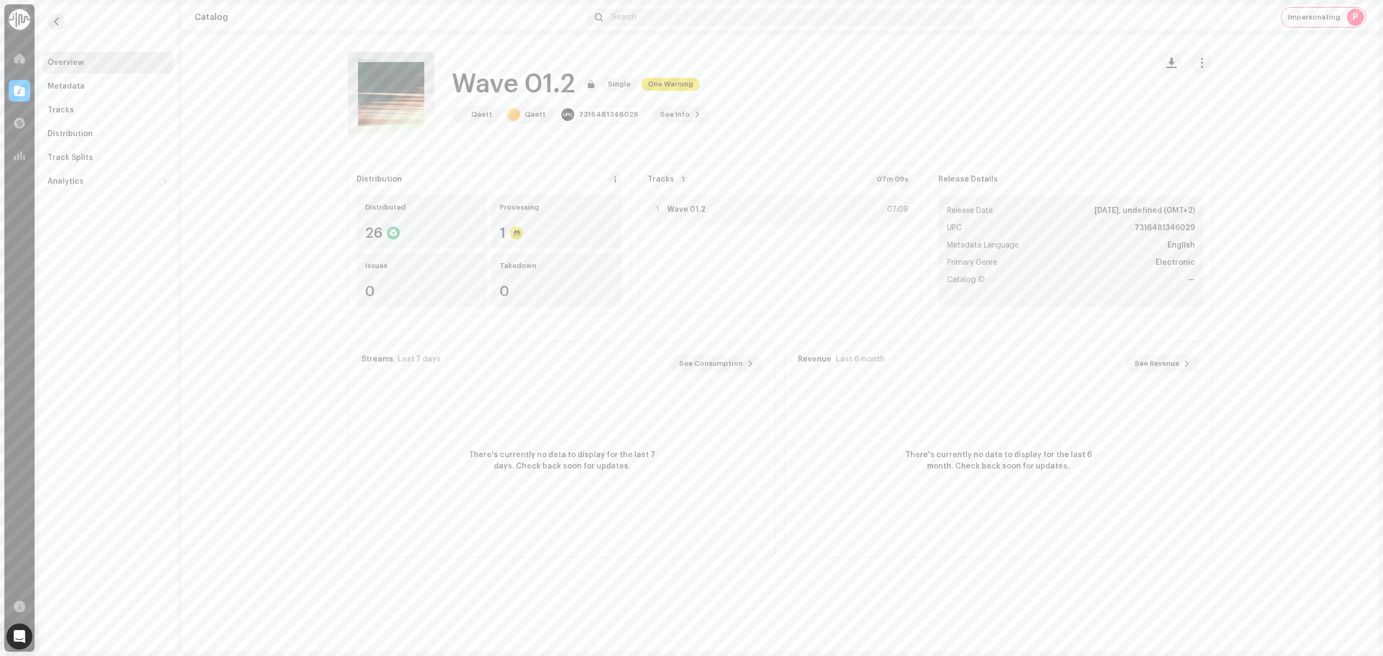
click at [53, 20] on span "button" at bounding box center [56, 21] width 8 height 9
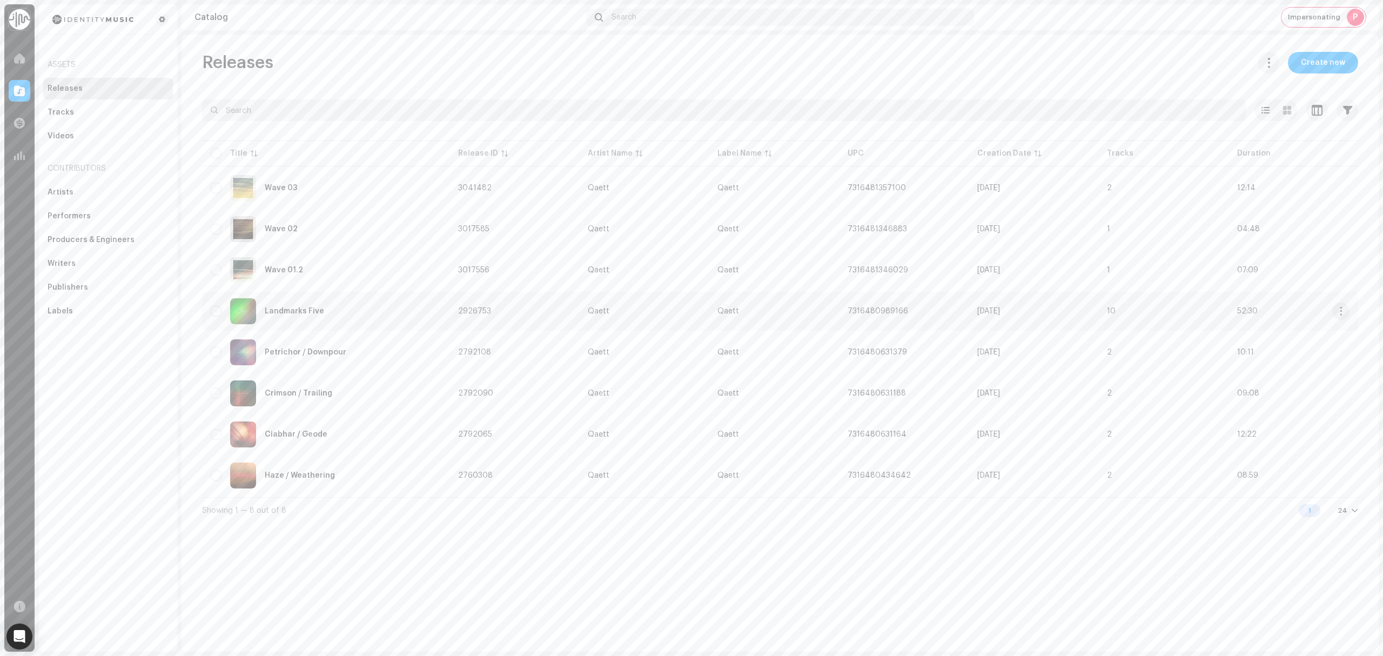
click at [359, 314] on div "Landmarks Five" at bounding box center [326, 311] width 230 height 26
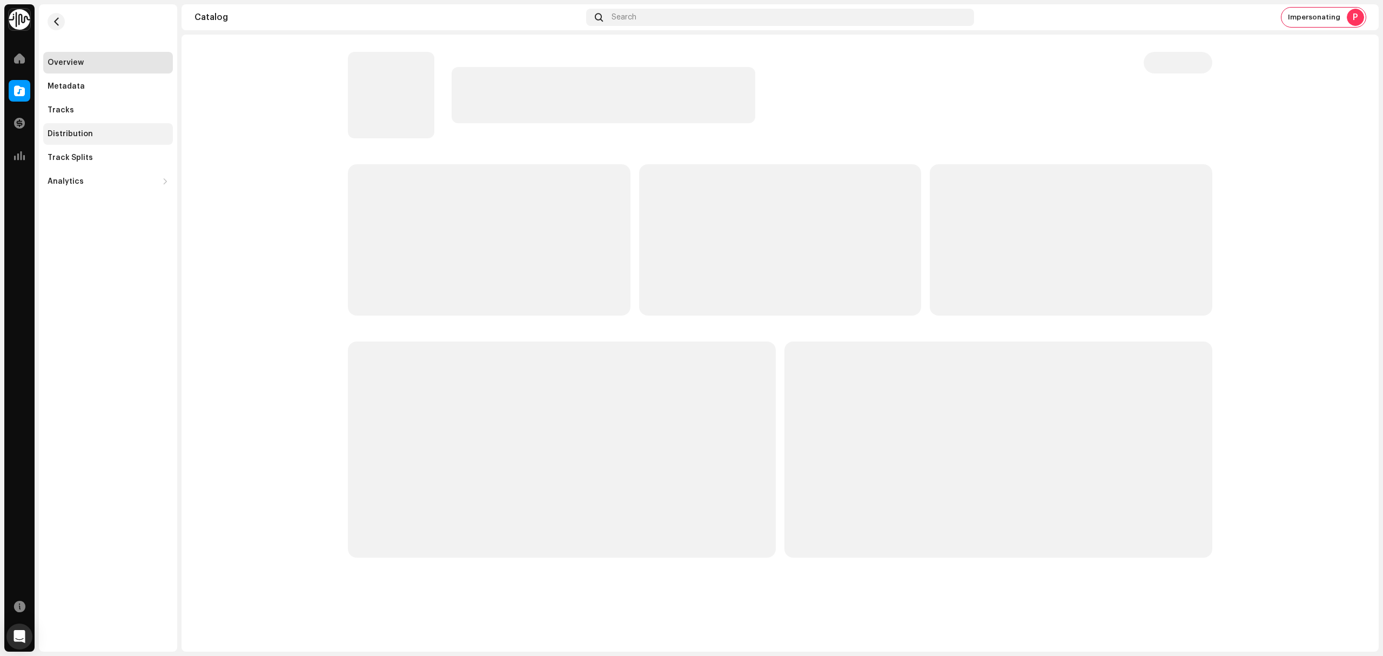
click at [102, 135] on div "Distribution" at bounding box center [108, 134] width 121 height 9
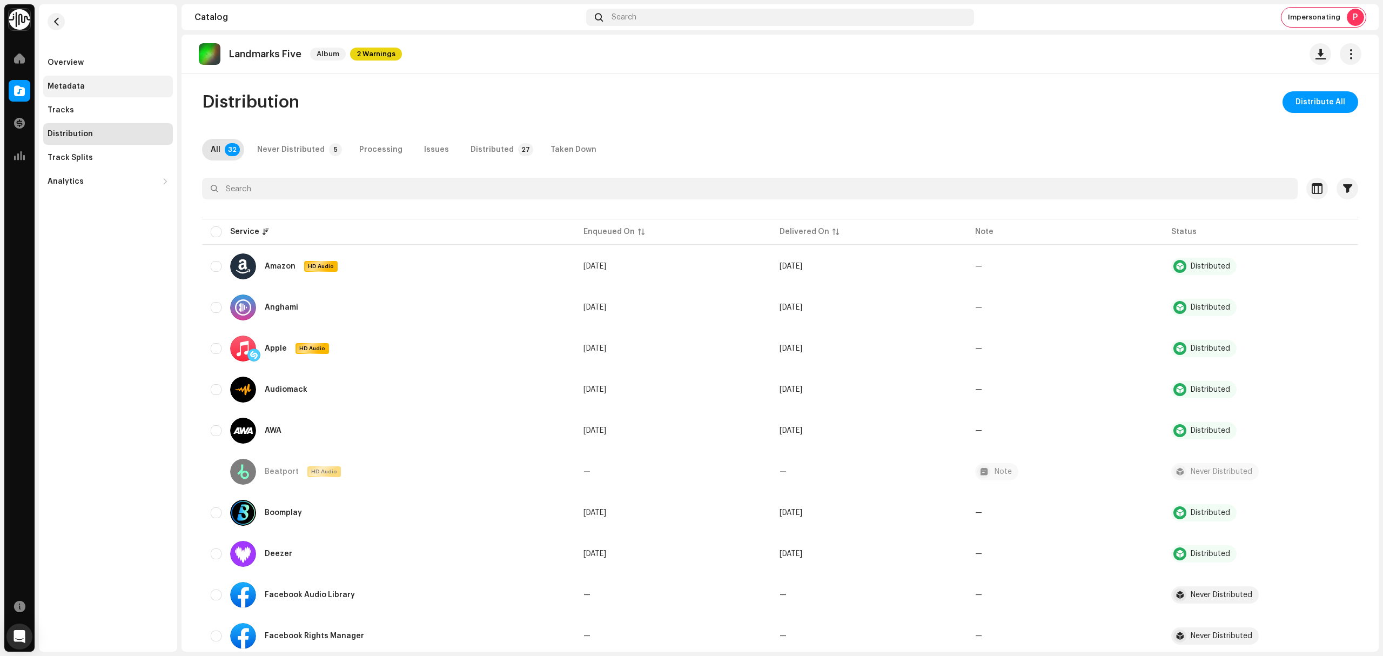
click at [87, 91] on div "Metadata" at bounding box center [108, 87] width 130 height 22
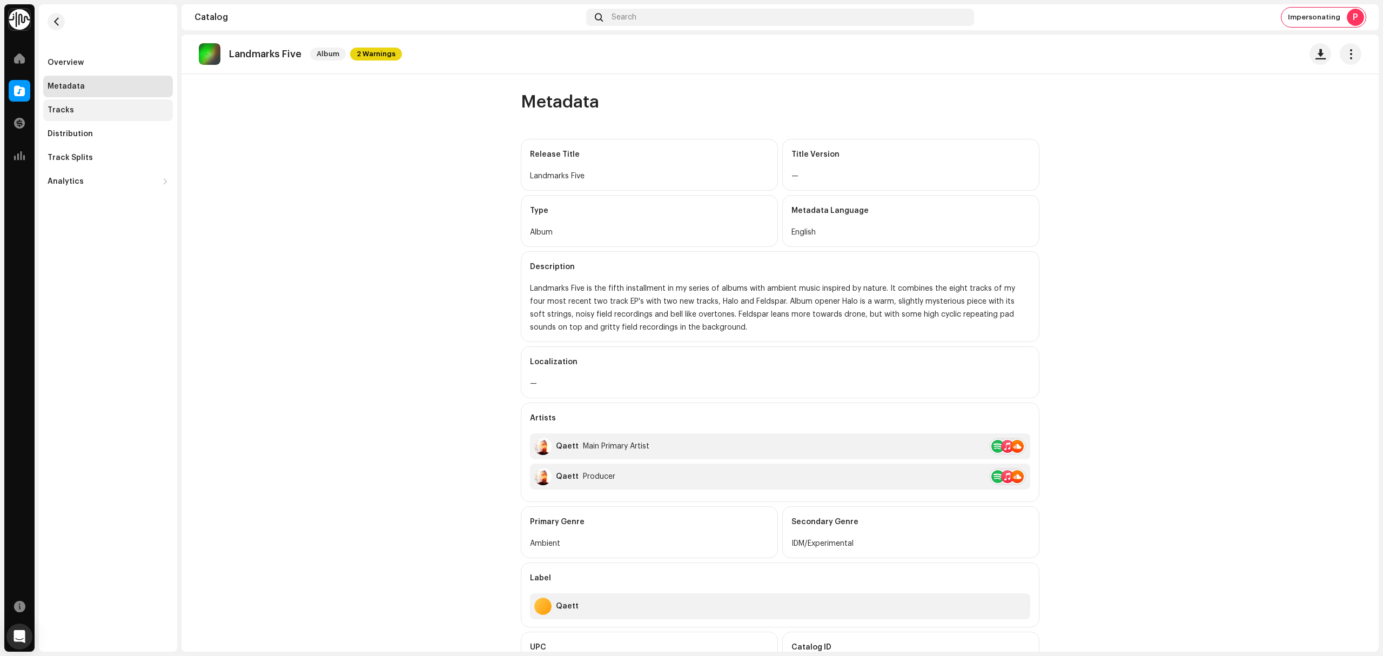
click at [91, 112] on div "Tracks" at bounding box center [108, 110] width 121 height 9
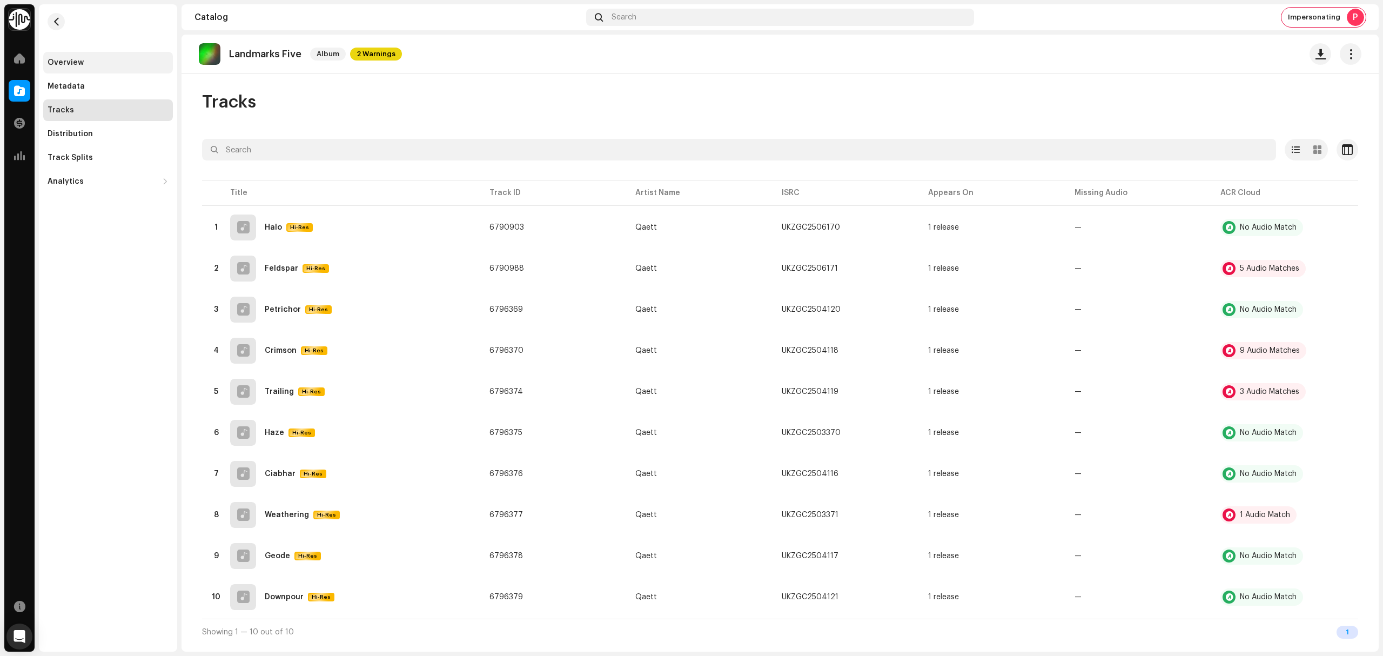
click at [87, 61] on div "Overview" at bounding box center [108, 62] width 121 height 9
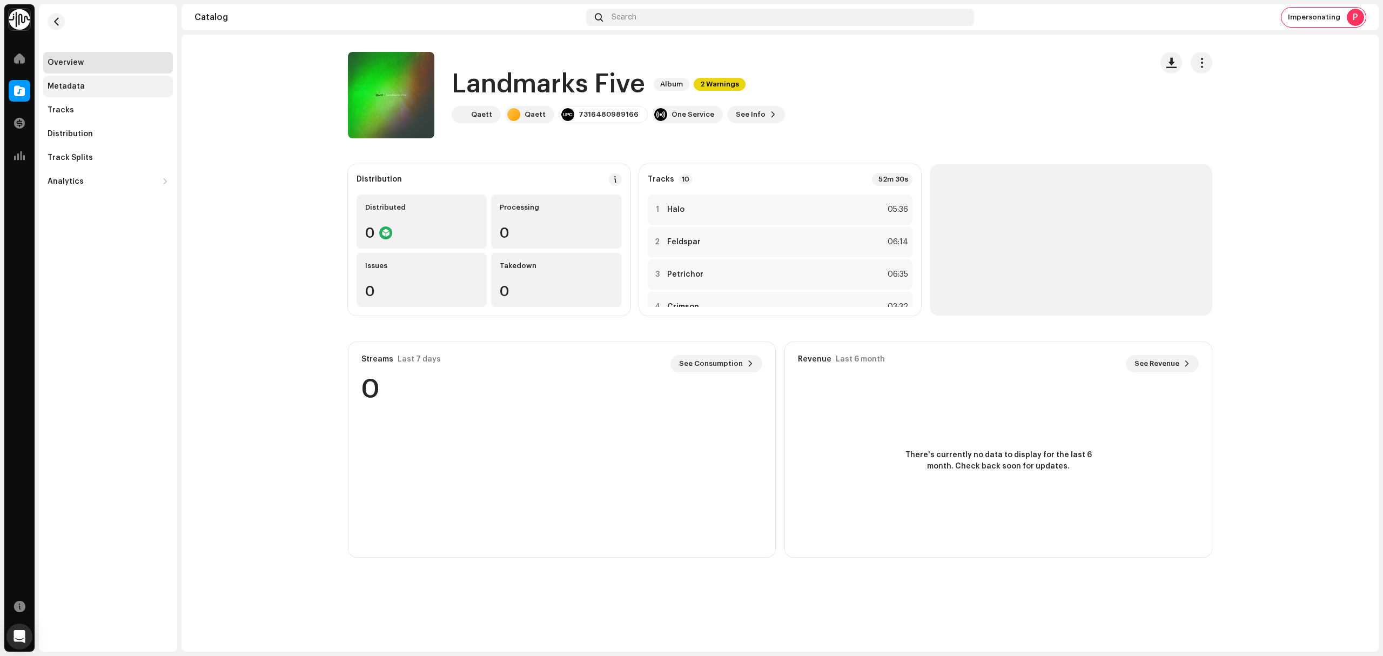
click at [86, 86] on div "Metadata" at bounding box center [108, 86] width 121 height 9
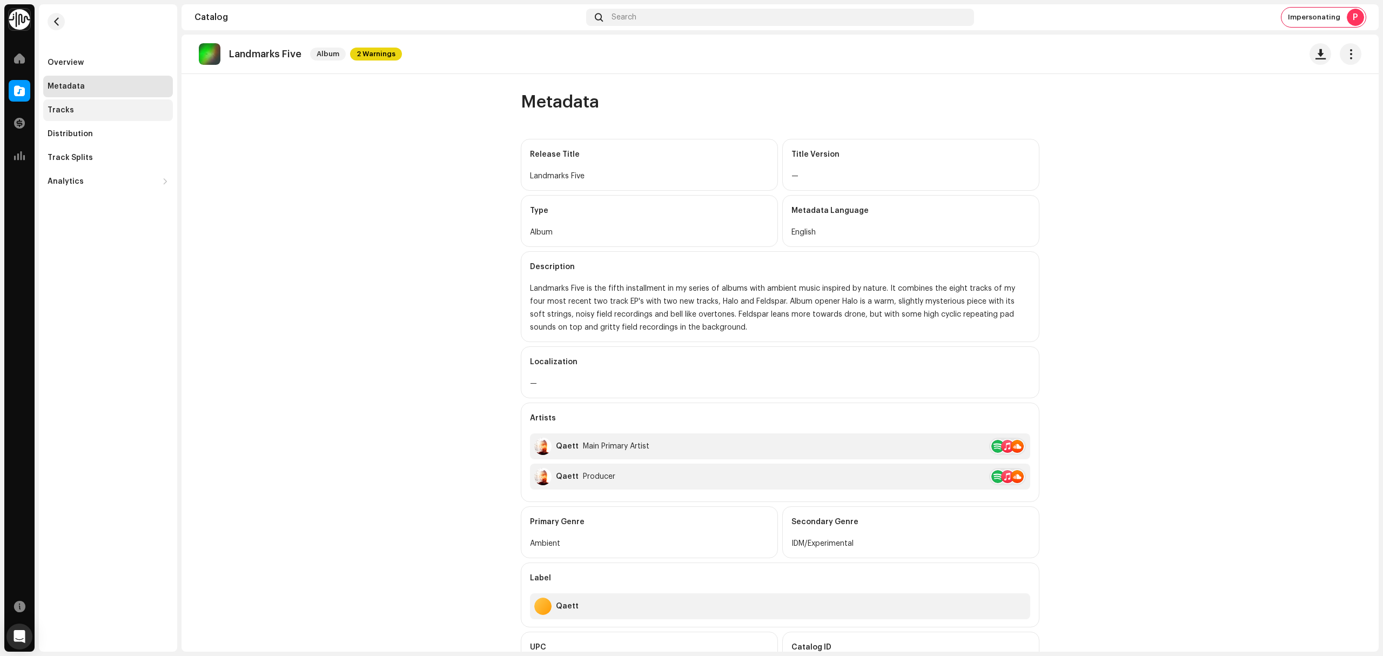
click at [95, 109] on div "Tracks" at bounding box center [108, 110] width 121 height 9
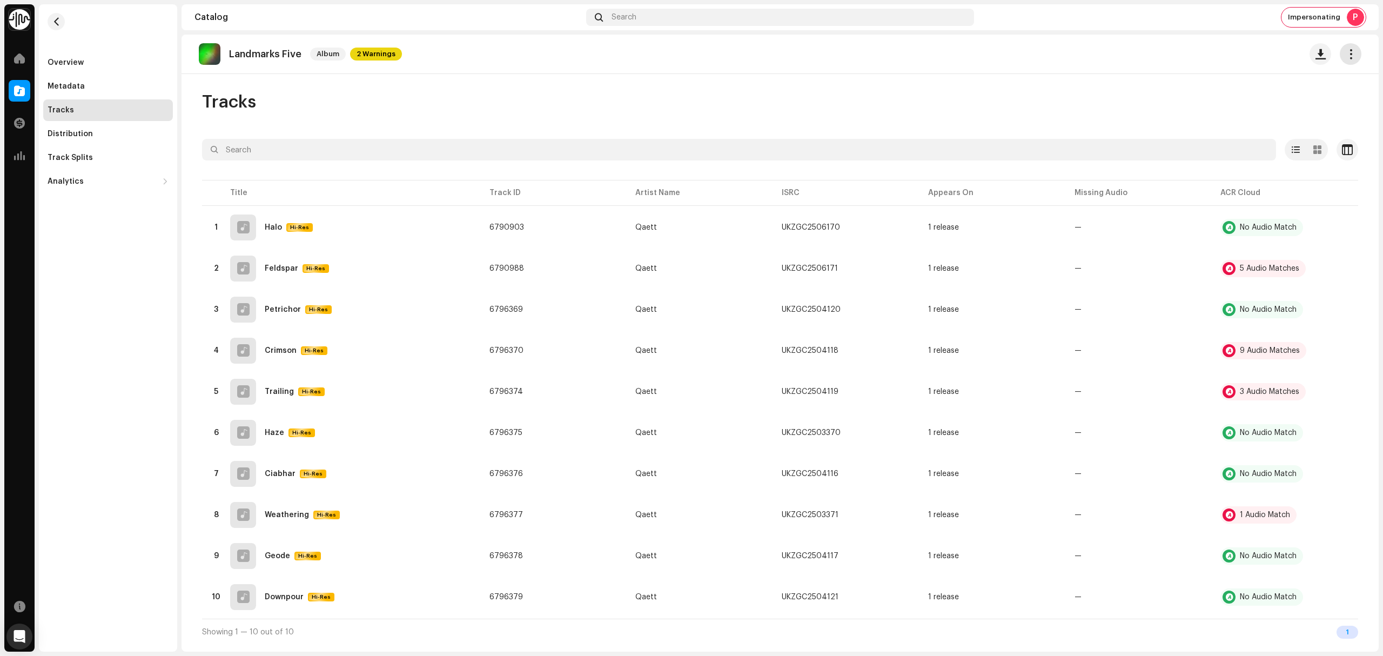
click at [1347, 51] on span "button" at bounding box center [1351, 54] width 10 height 9
click at [1331, 96] on div "Edit" at bounding box center [1301, 102] width 109 height 22
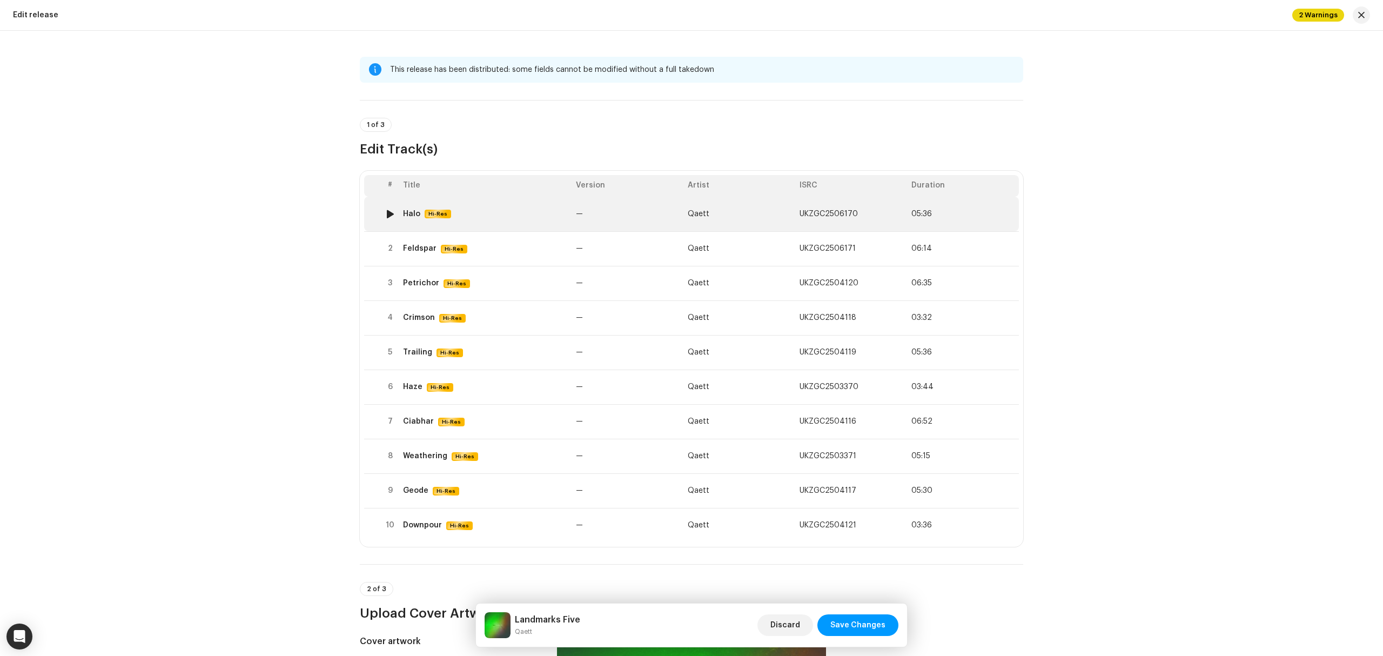
click at [500, 225] on td "Halo Hi-Res" at bounding box center [485, 214] width 173 height 35
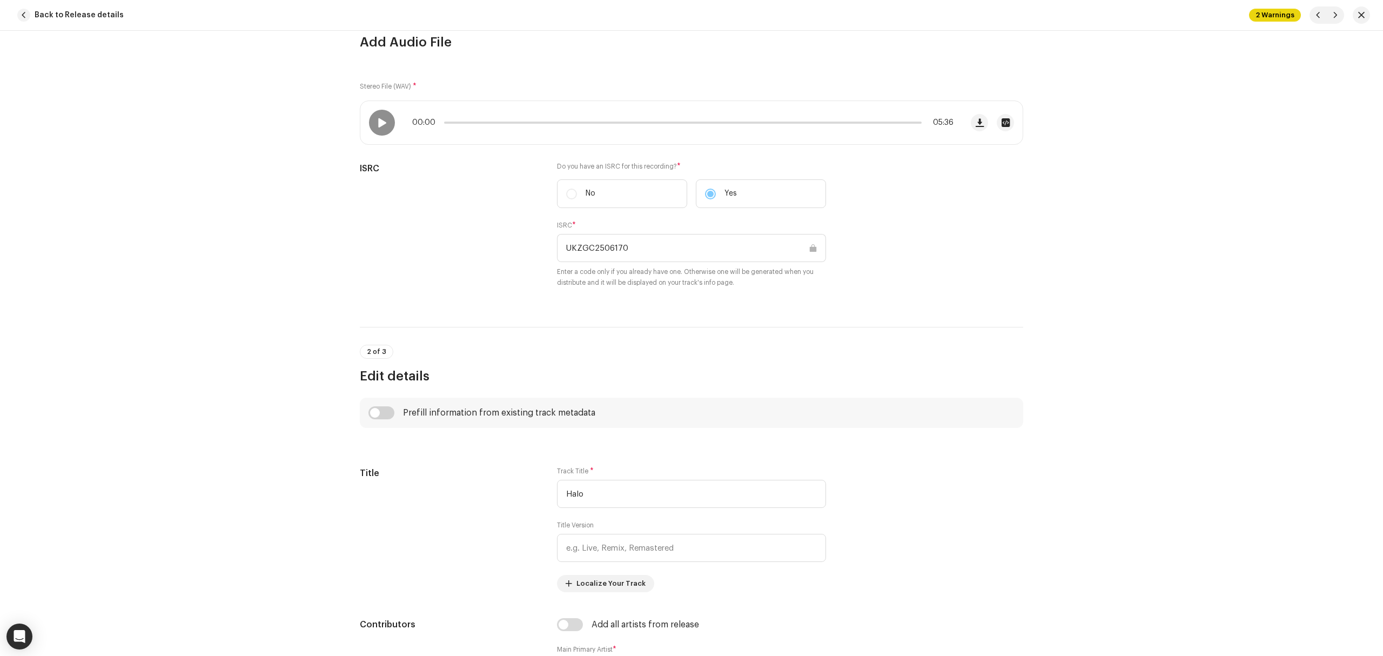
scroll to position [72, 0]
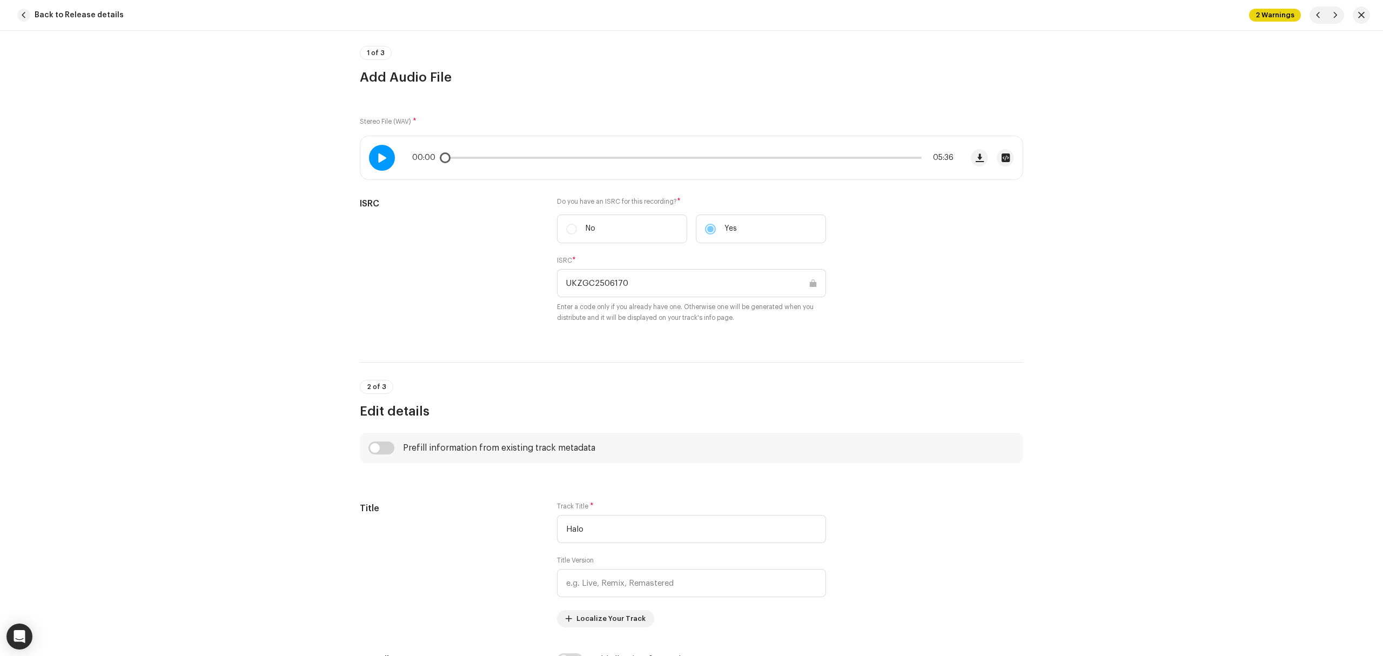
click at [389, 166] on div at bounding box center [382, 158] width 26 height 26
drag, startPoint x: 459, startPoint y: 162, endPoint x: 517, endPoint y: 167, distance: 59.1
click at [516, 167] on div "00:22 05:36" at bounding box center [661, 157] width 602 height 43
click at [377, 160] on span at bounding box center [381, 157] width 9 height 9
click at [1361, 17] on span "button" at bounding box center [1361, 15] width 6 height 9
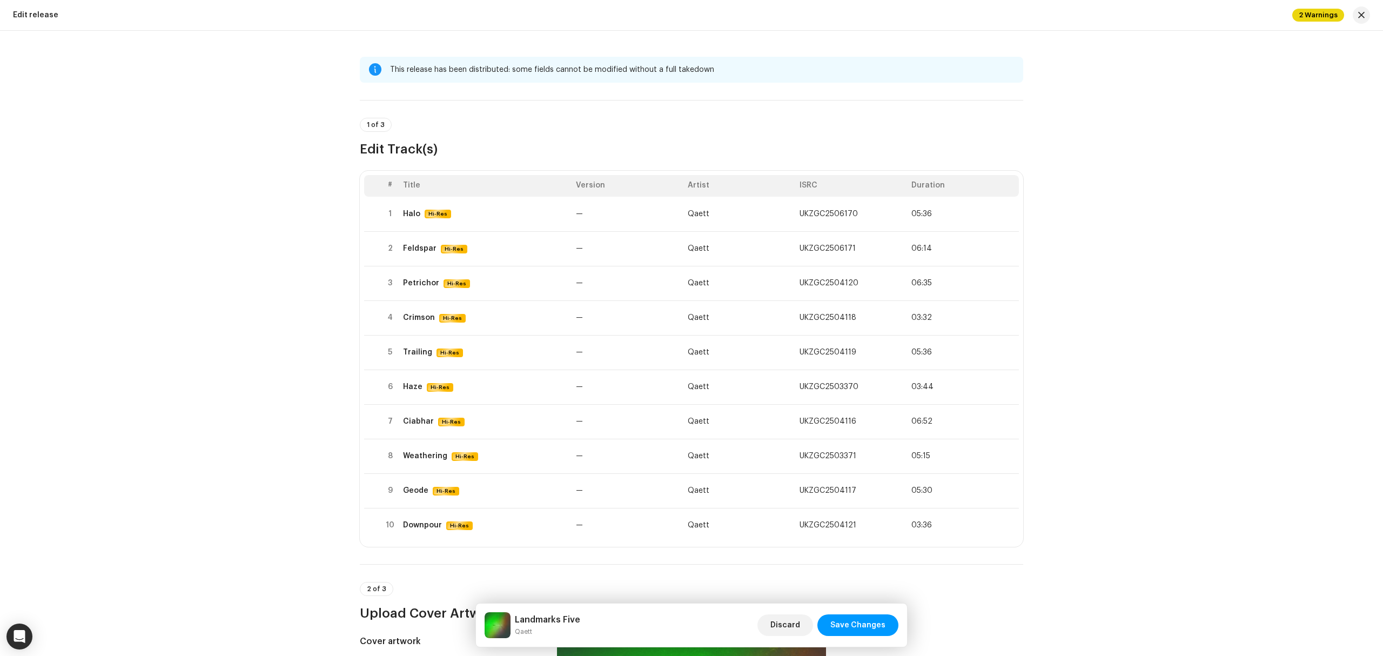
click at [1347, 10] on div "2 Warnings" at bounding box center [1331, 14] width 78 height 17
click at [1356, 14] on button "button" at bounding box center [1361, 14] width 17 height 17
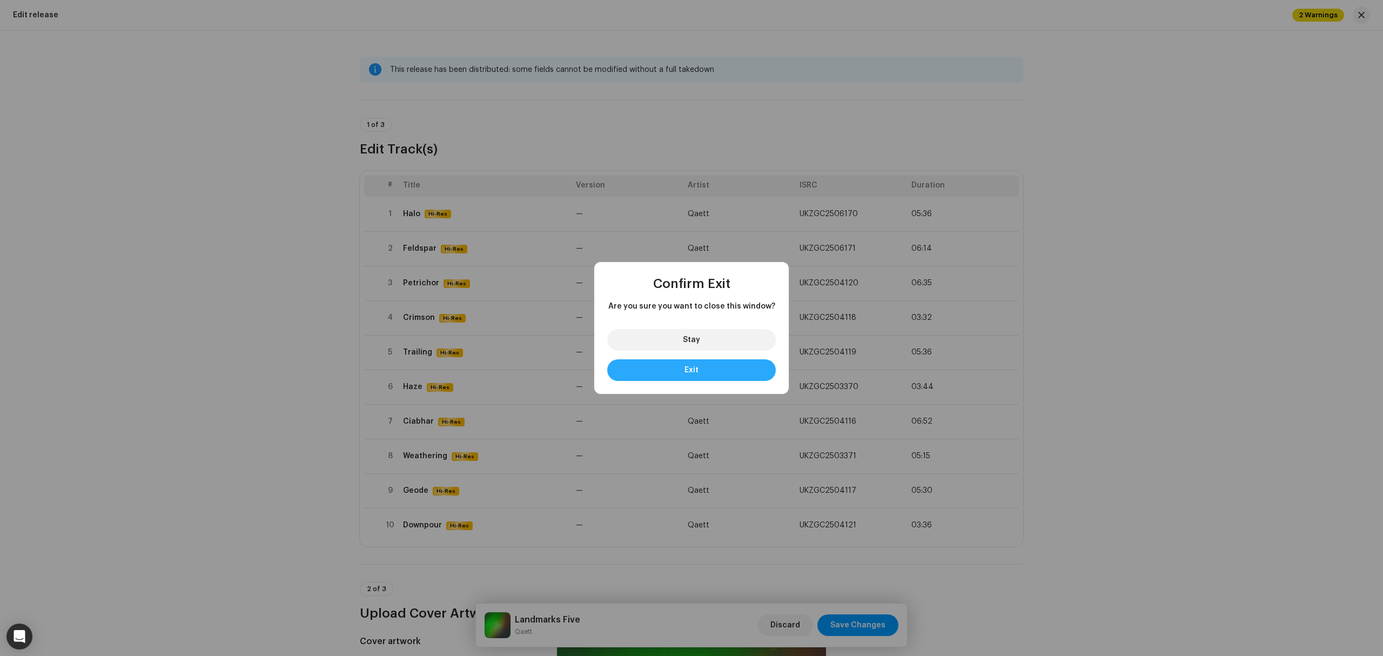
click at [657, 364] on button "Exit" at bounding box center [691, 370] width 169 height 22
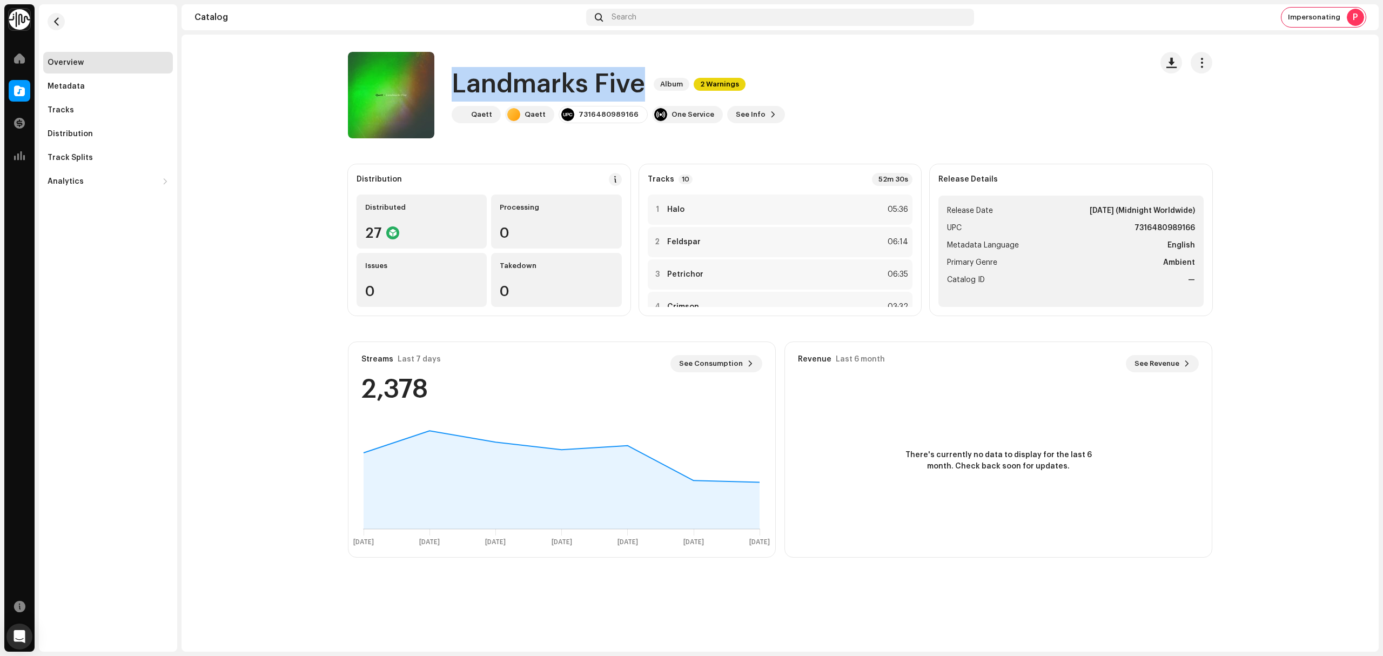
drag, startPoint x: 571, startPoint y: 78, endPoint x: 454, endPoint y: 80, distance: 117.2
click at [443, 79] on div "Landmarks Five Album 2 Warnings Qaett Qaett 7316480989166 One Service See Info" at bounding box center [745, 95] width 795 height 86
click at [55, 20] on span "button" at bounding box center [56, 21] width 8 height 9
